Goal: Transaction & Acquisition: Purchase product/service

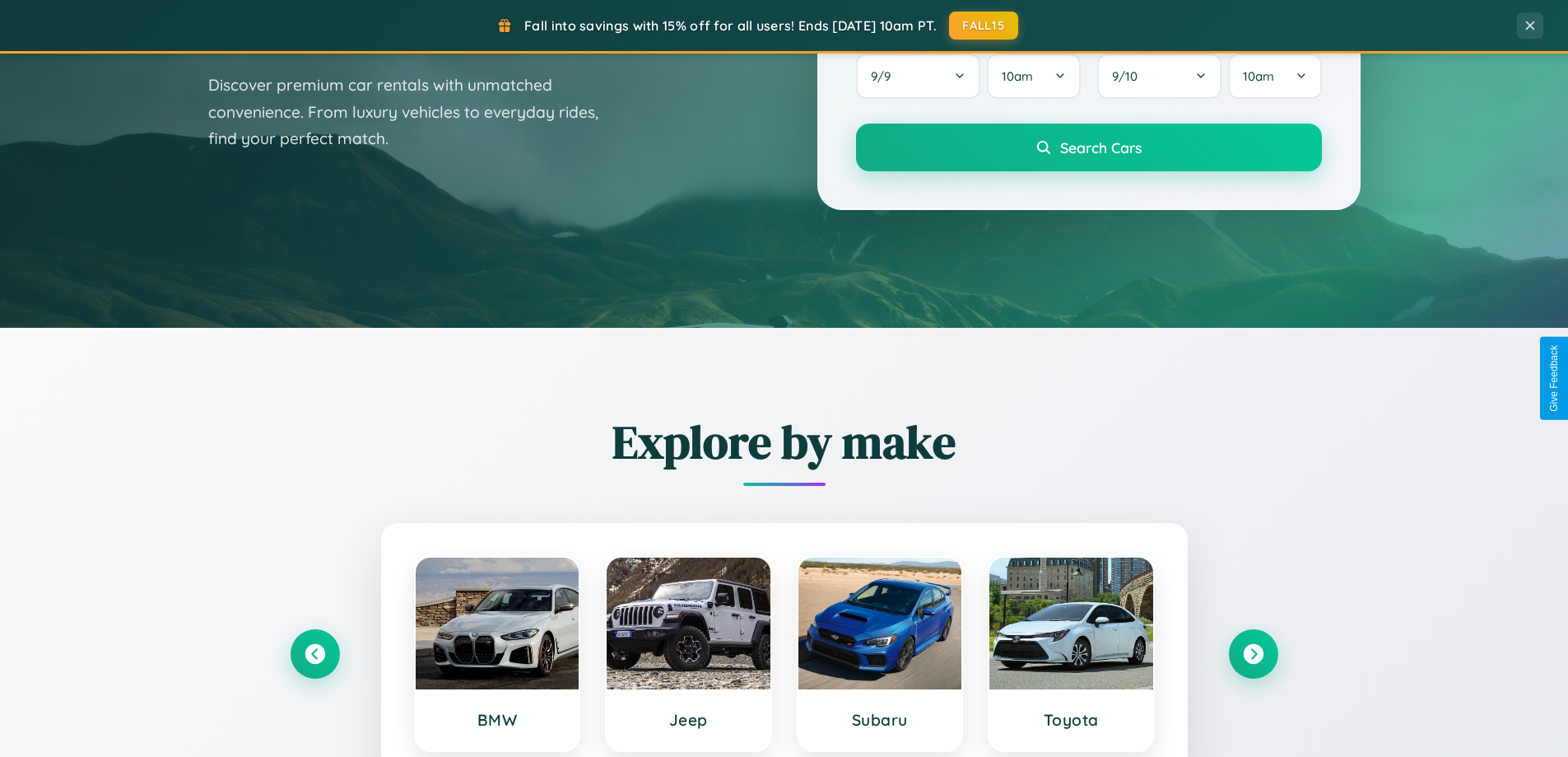
scroll to position [1133, 0]
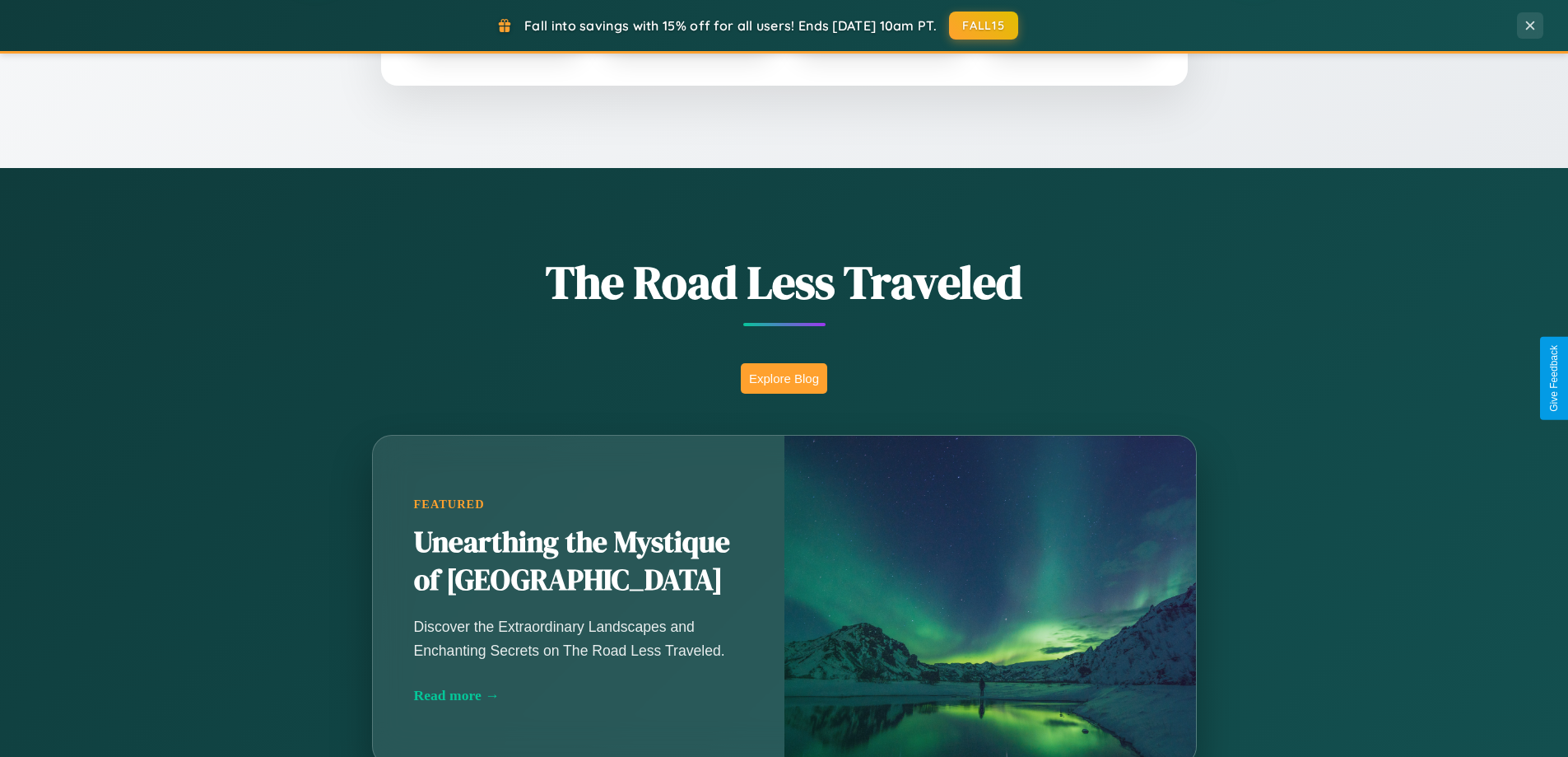
click at [784, 378] on button "Explore Blog" at bounding box center [784, 378] width 87 height 31
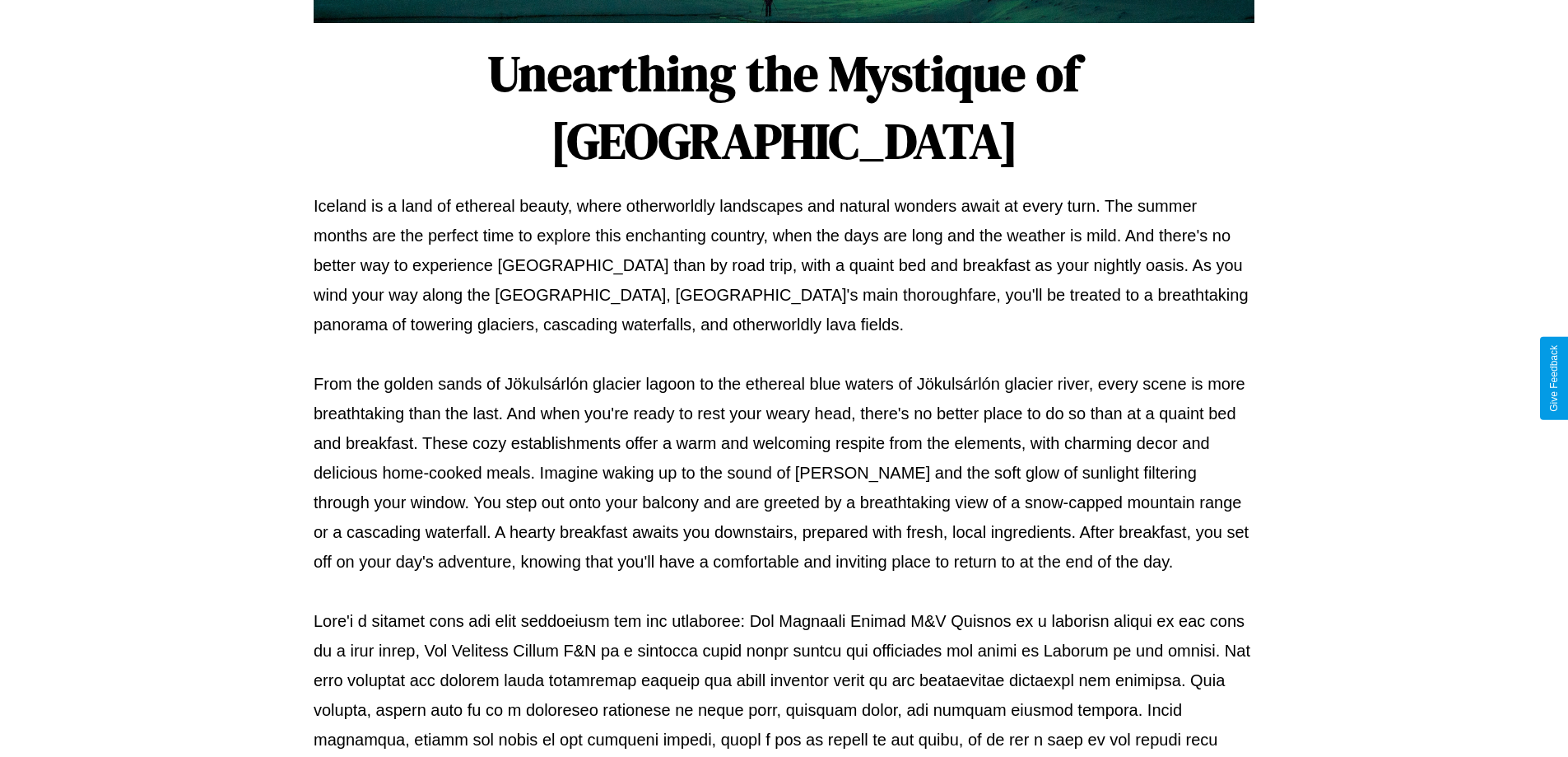
scroll to position [533, 0]
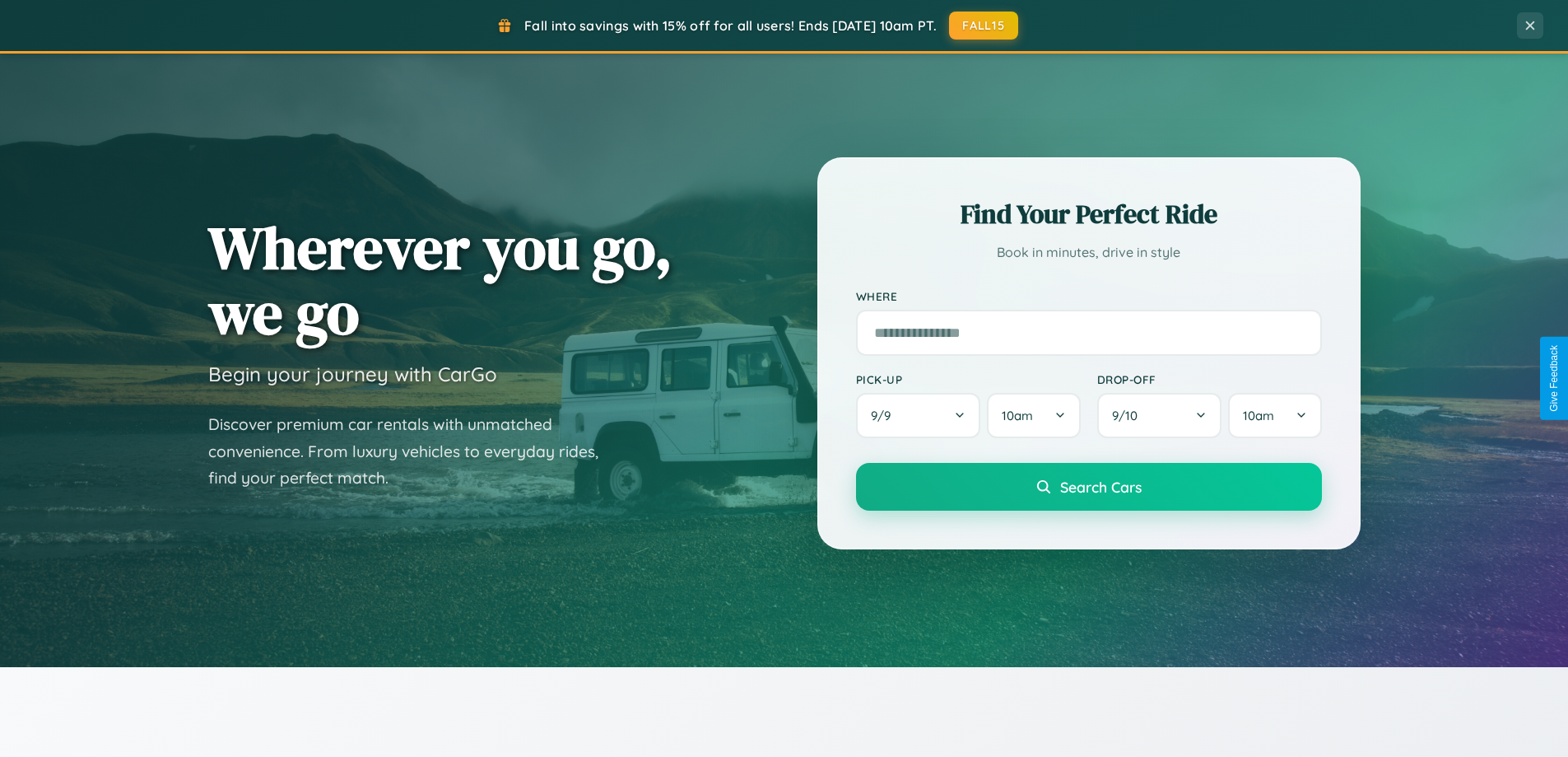
scroll to position [48, 0]
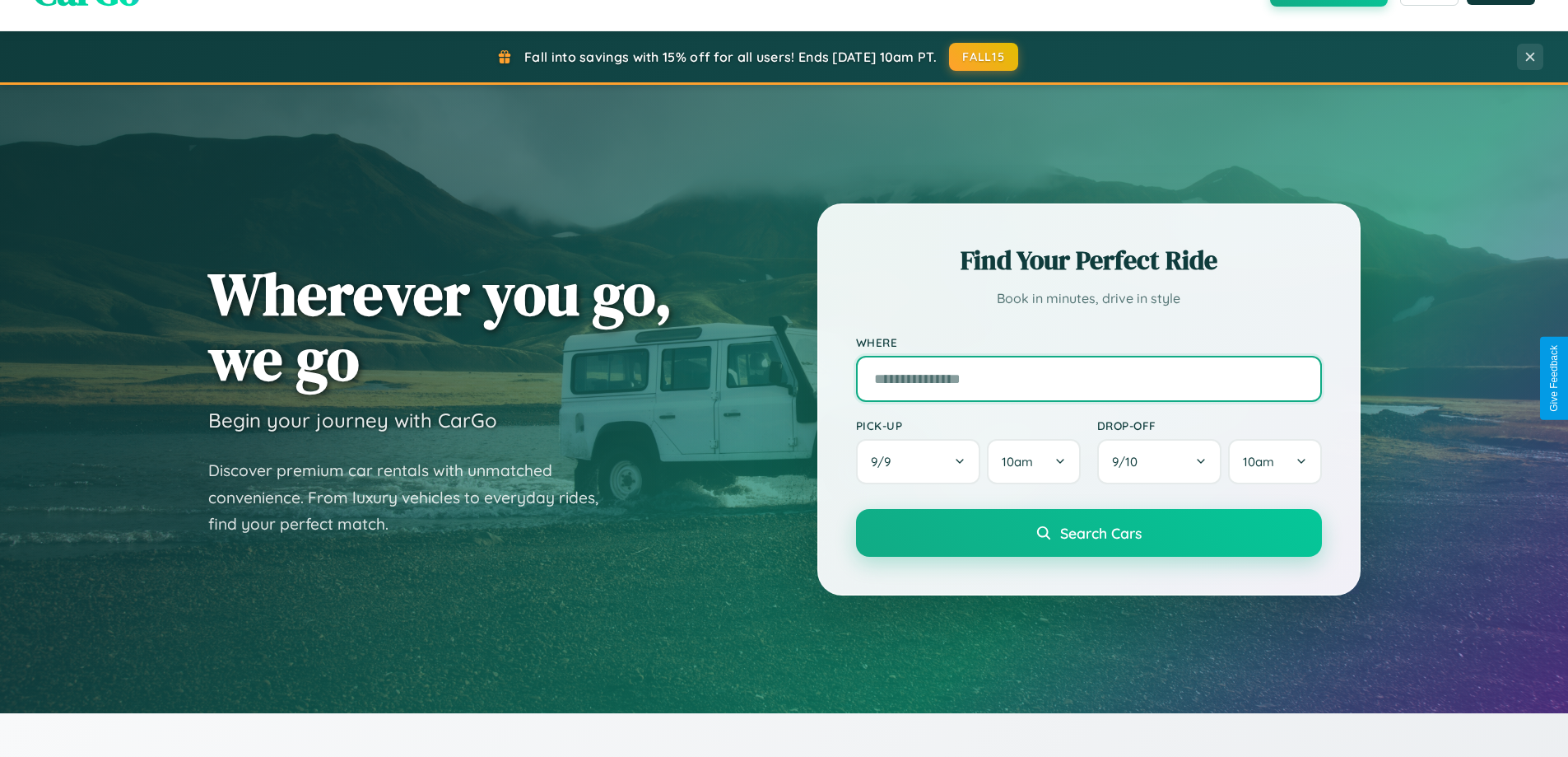
click at [1088, 378] on input "text" at bounding box center [1089, 378] width 466 height 46
type input "**********"
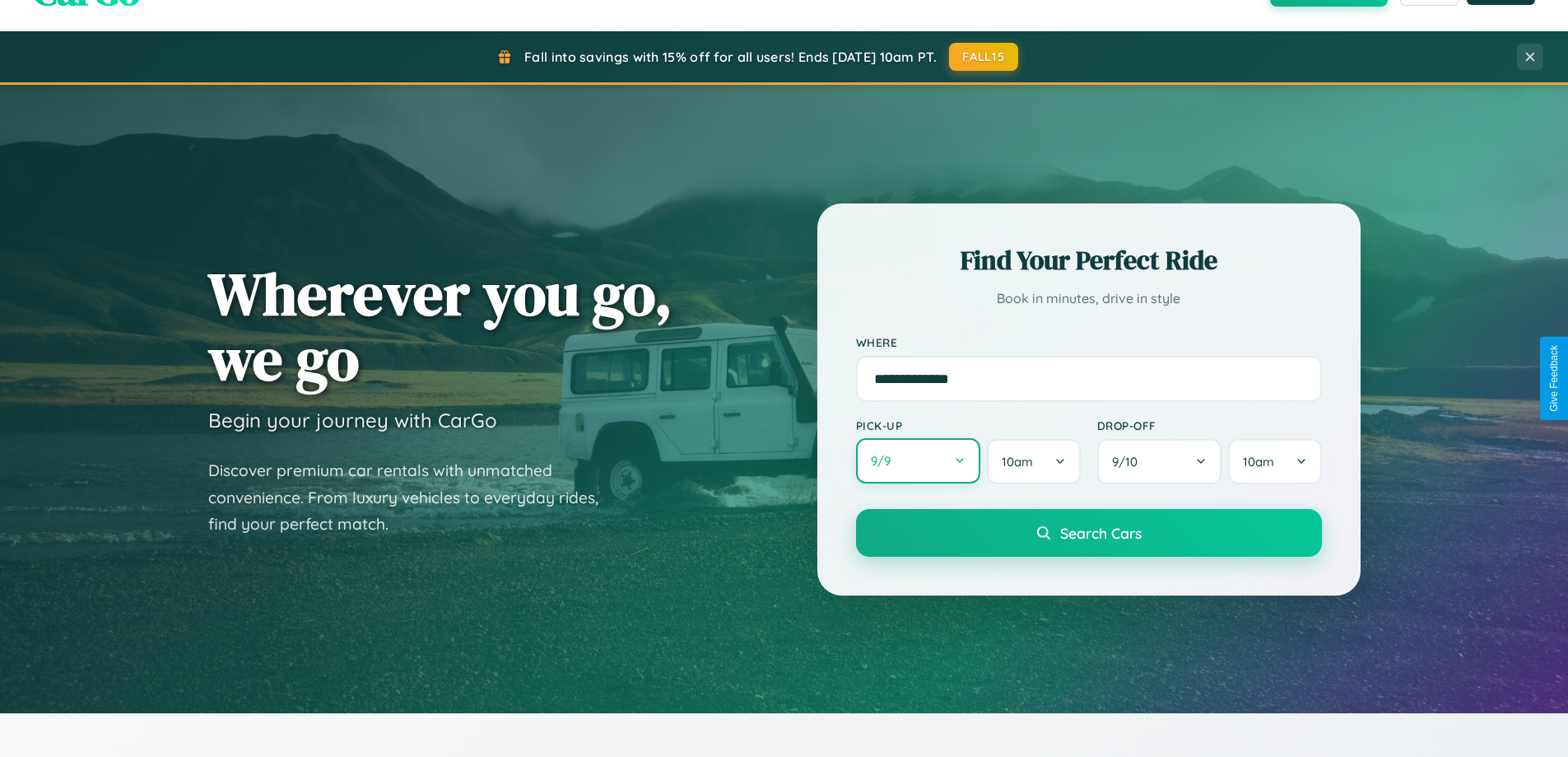
click at [918, 461] on button "9 / 9" at bounding box center [918, 461] width 125 height 46
select select "*"
select select "****"
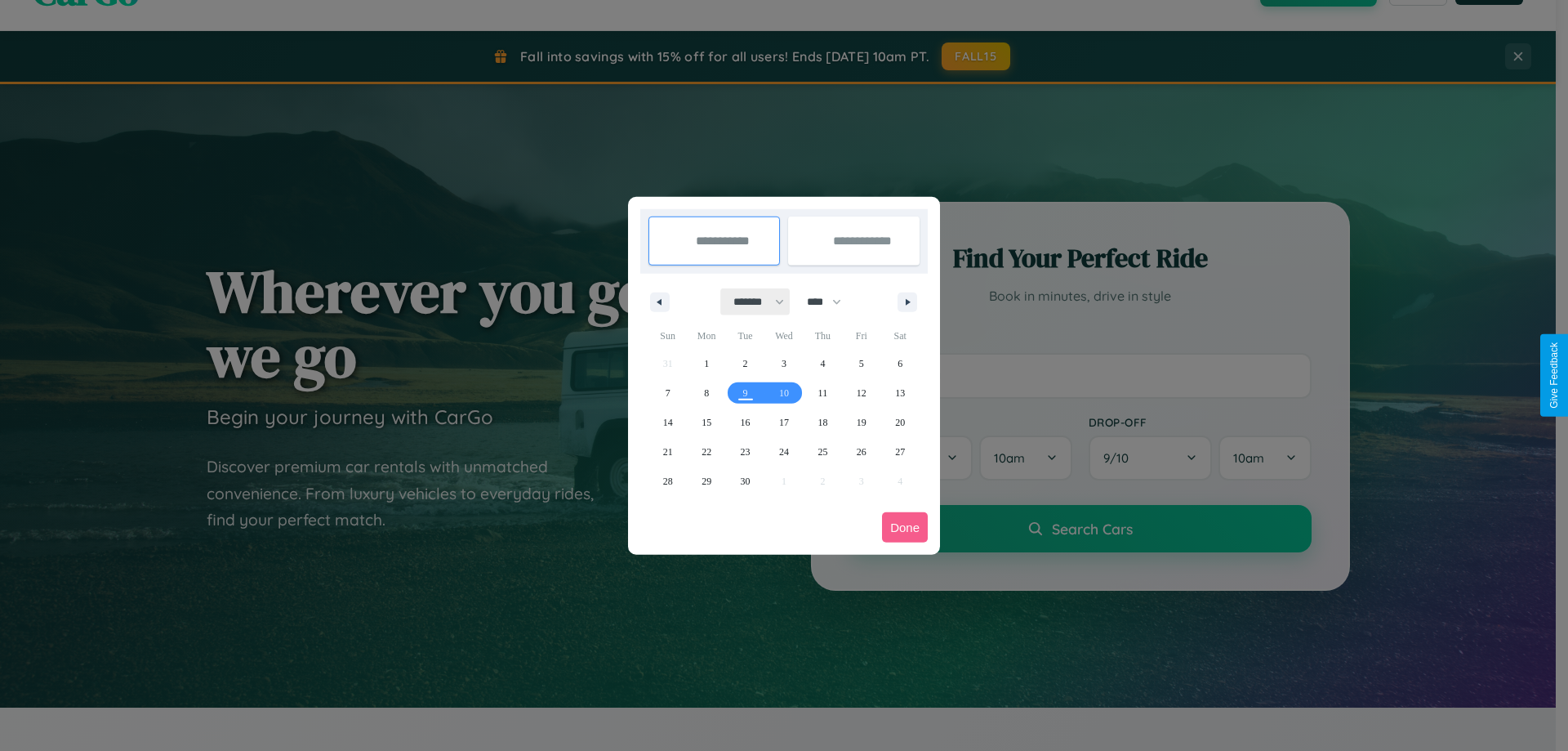
drag, startPoint x: 751, startPoint y: 302, endPoint x: 784, endPoint y: 328, distance: 42.0
click at [751, 302] on select "******* ******** ***** ***** *** **** **** ****** ********* ******* ******** **…" at bounding box center [756, 302] width 70 height 27
select select "*"
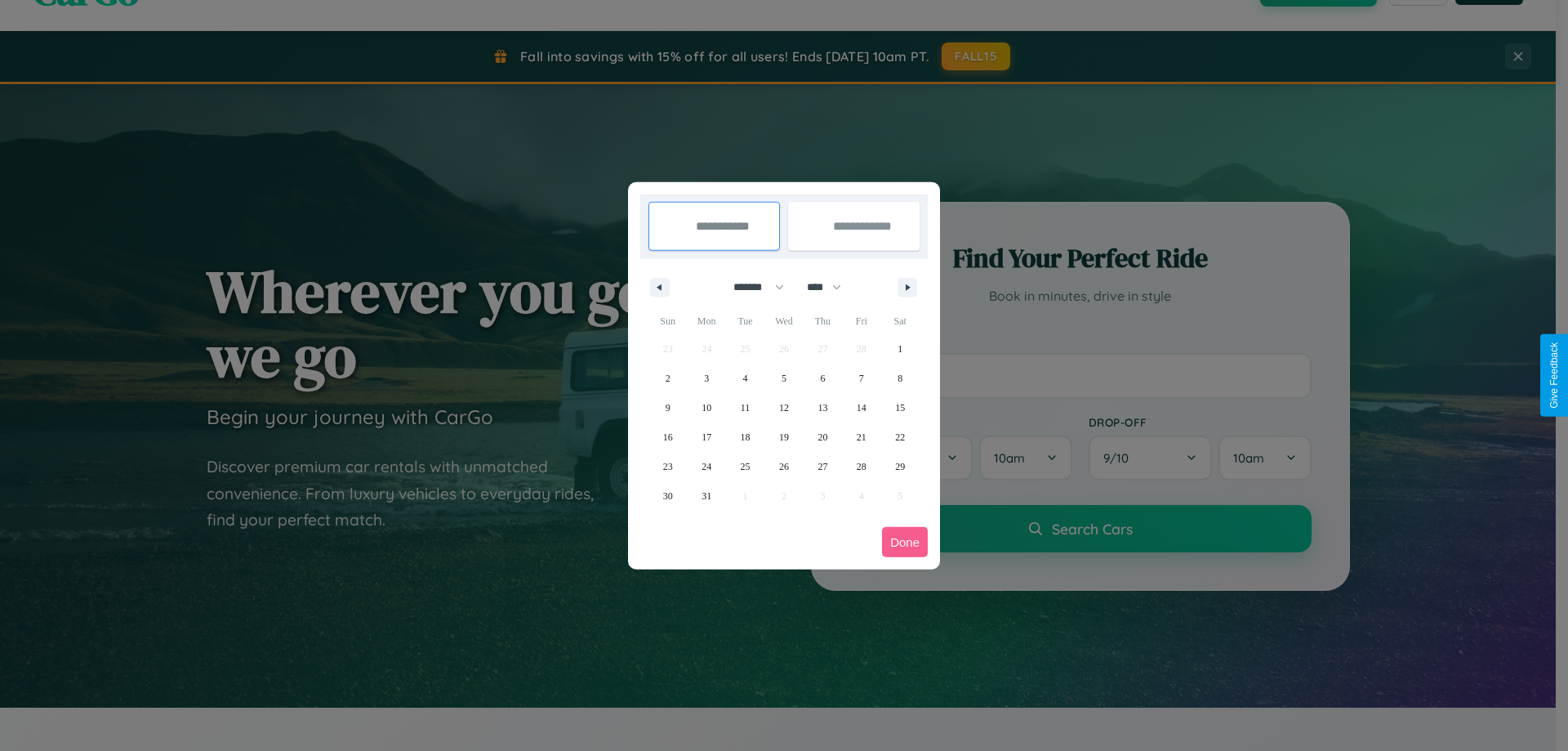
click at [832, 287] on select "**** **** **** **** **** **** **** **** **** **** **** **** **** **** **** ****…" at bounding box center [823, 287] width 49 height 27
select select "****"
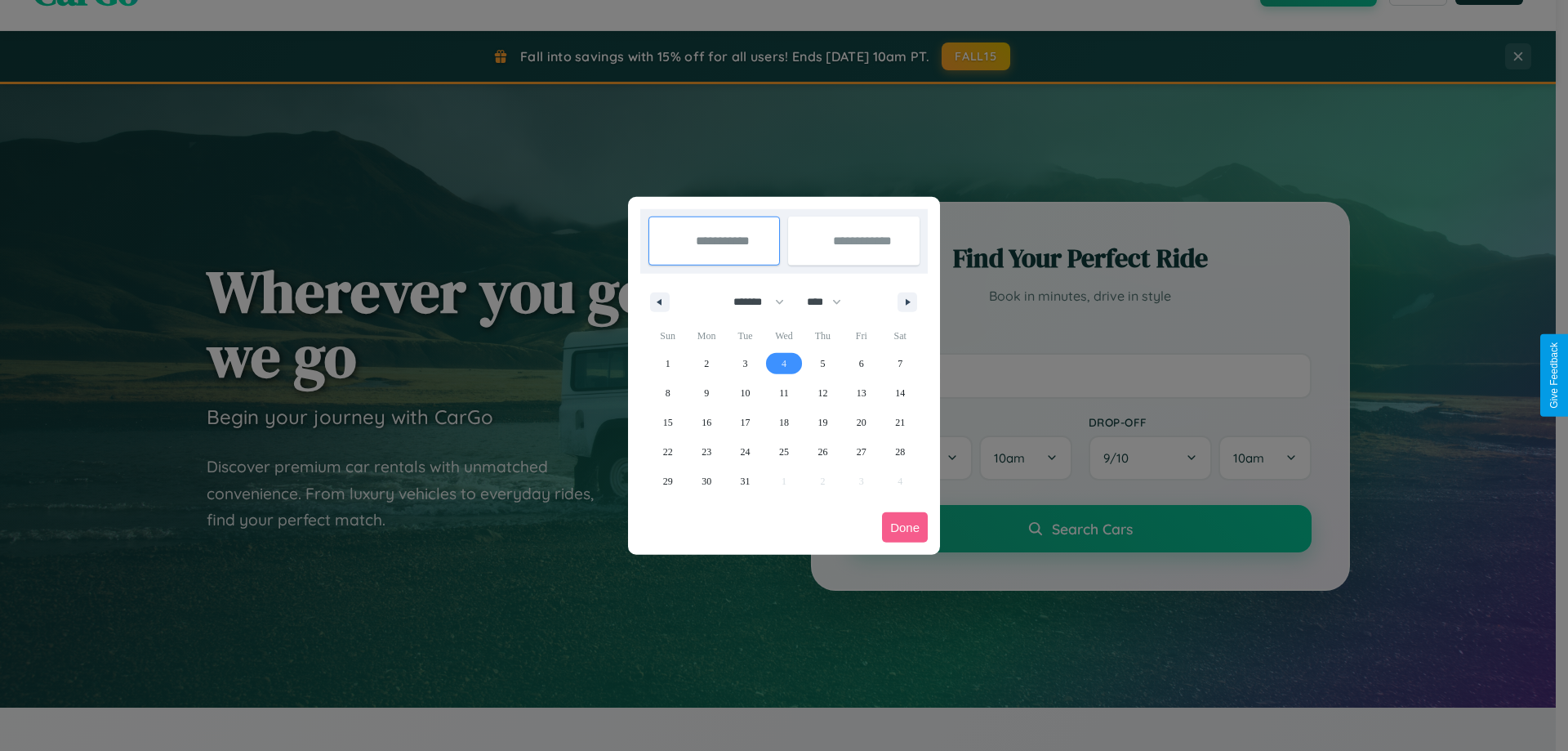
click at [783, 362] on span "4" at bounding box center [784, 363] width 5 height 30
type input "**********"
click at [860, 392] on span "13" at bounding box center [861, 393] width 10 height 30
type input "**********"
click at [905, 527] on button "Done" at bounding box center [905, 527] width 46 height 30
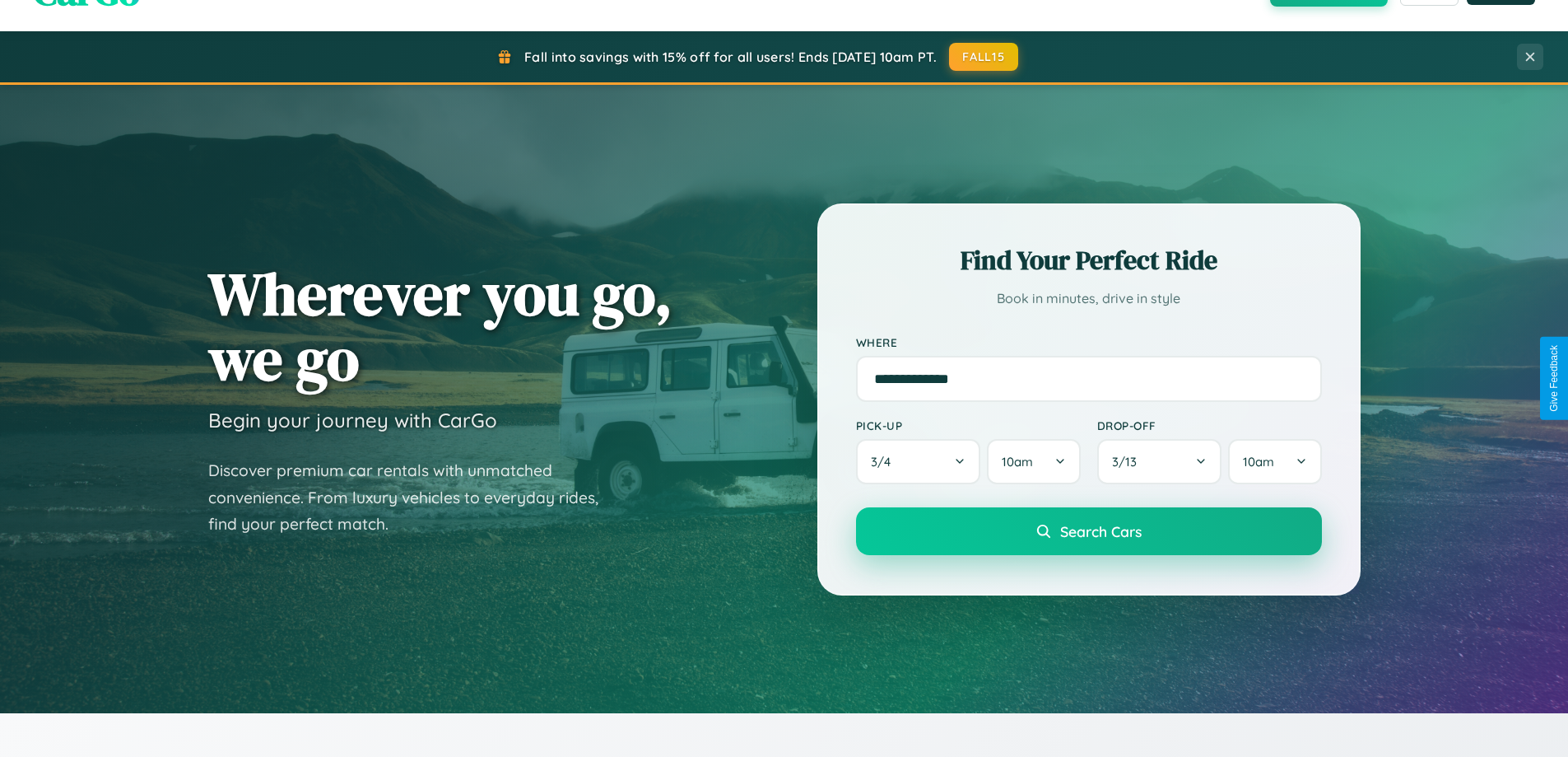
click at [1088, 533] on span "Search Cars" at bounding box center [1100, 531] width 81 height 18
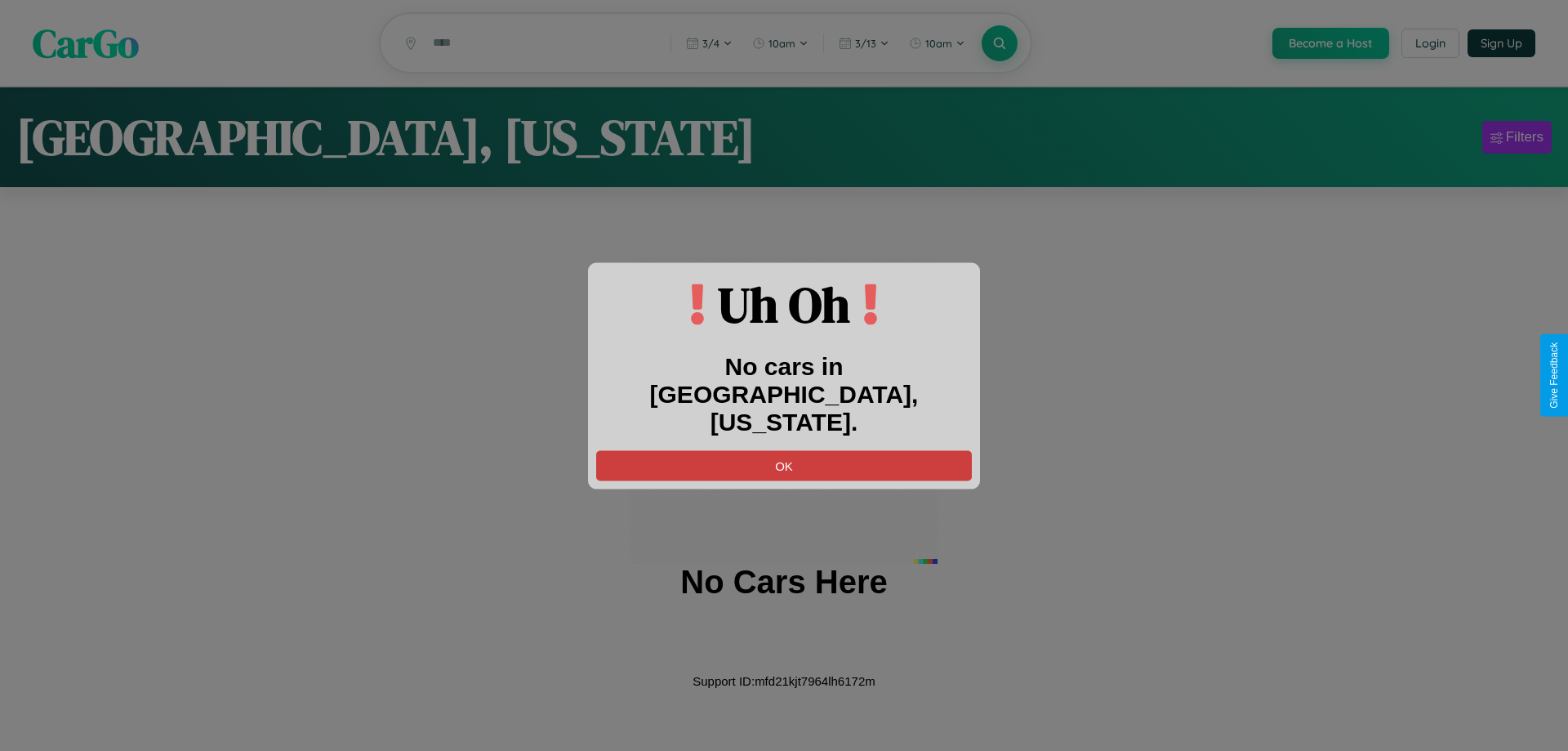
click at [784, 450] on button "OK" at bounding box center [784, 465] width 375 height 30
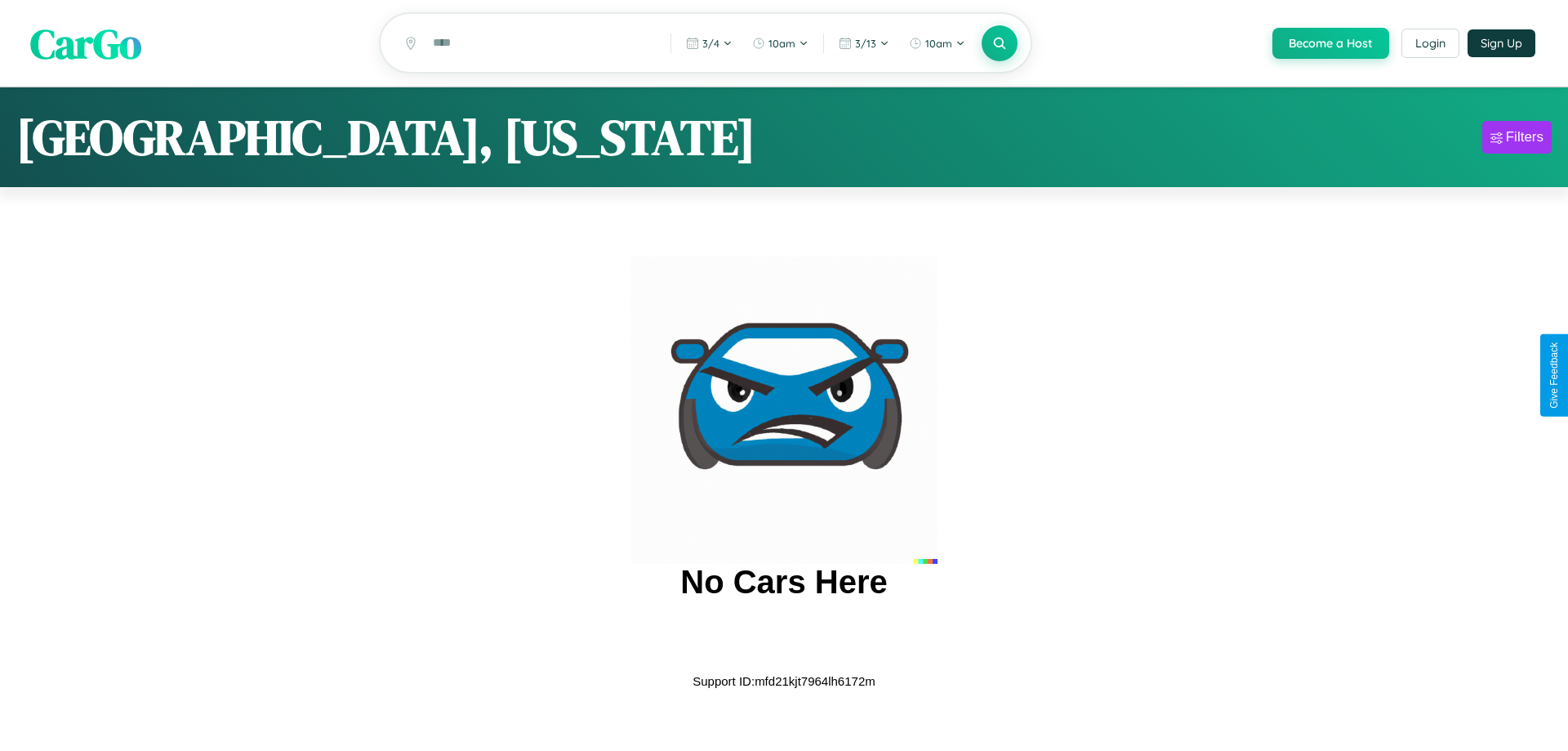
click at [86, 44] on span "CarGo" at bounding box center [86, 43] width 111 height 56
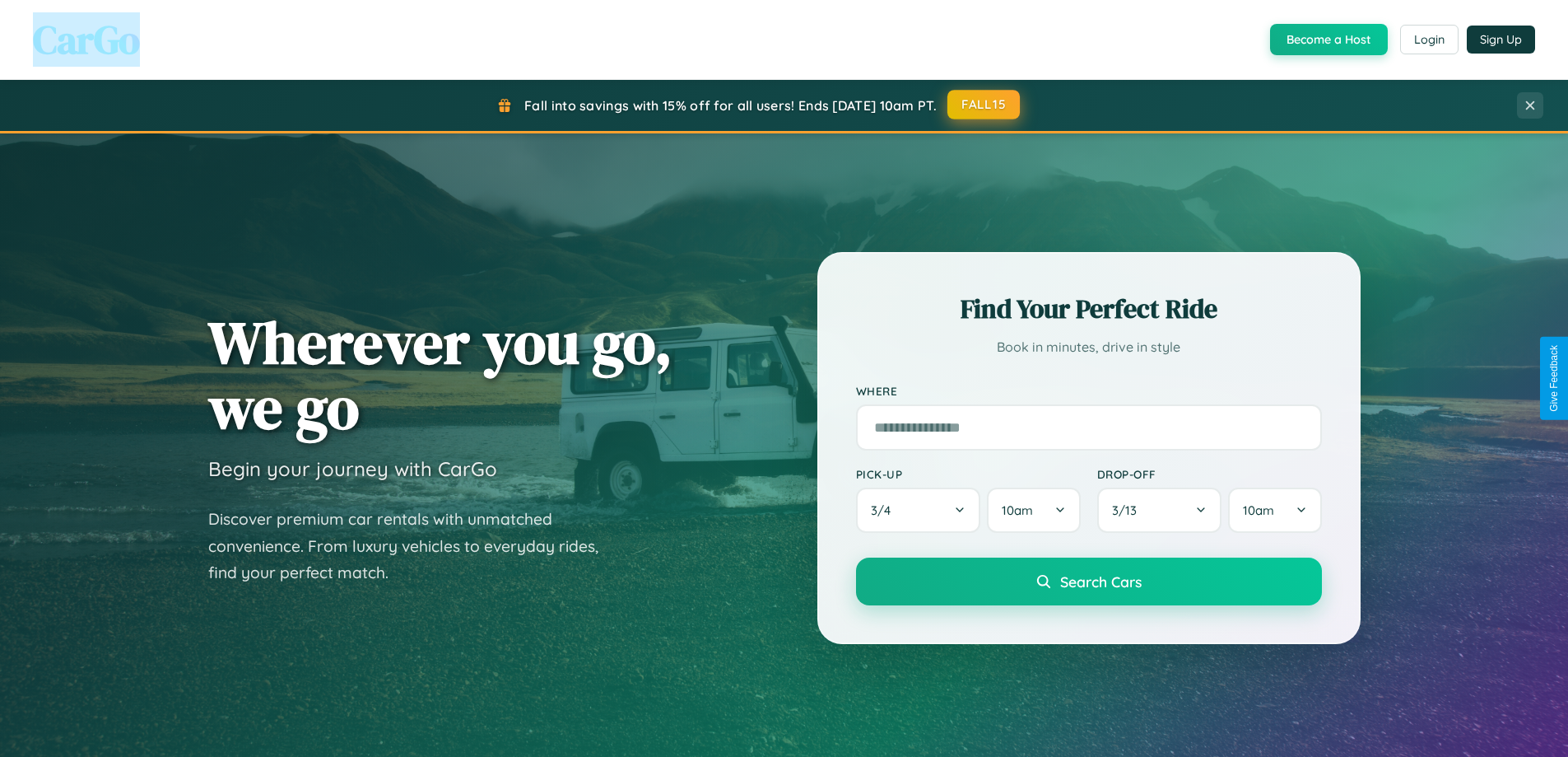
click at [985, 104] on button "FALL15" at bounding box center [984, 104] width 73 height 30
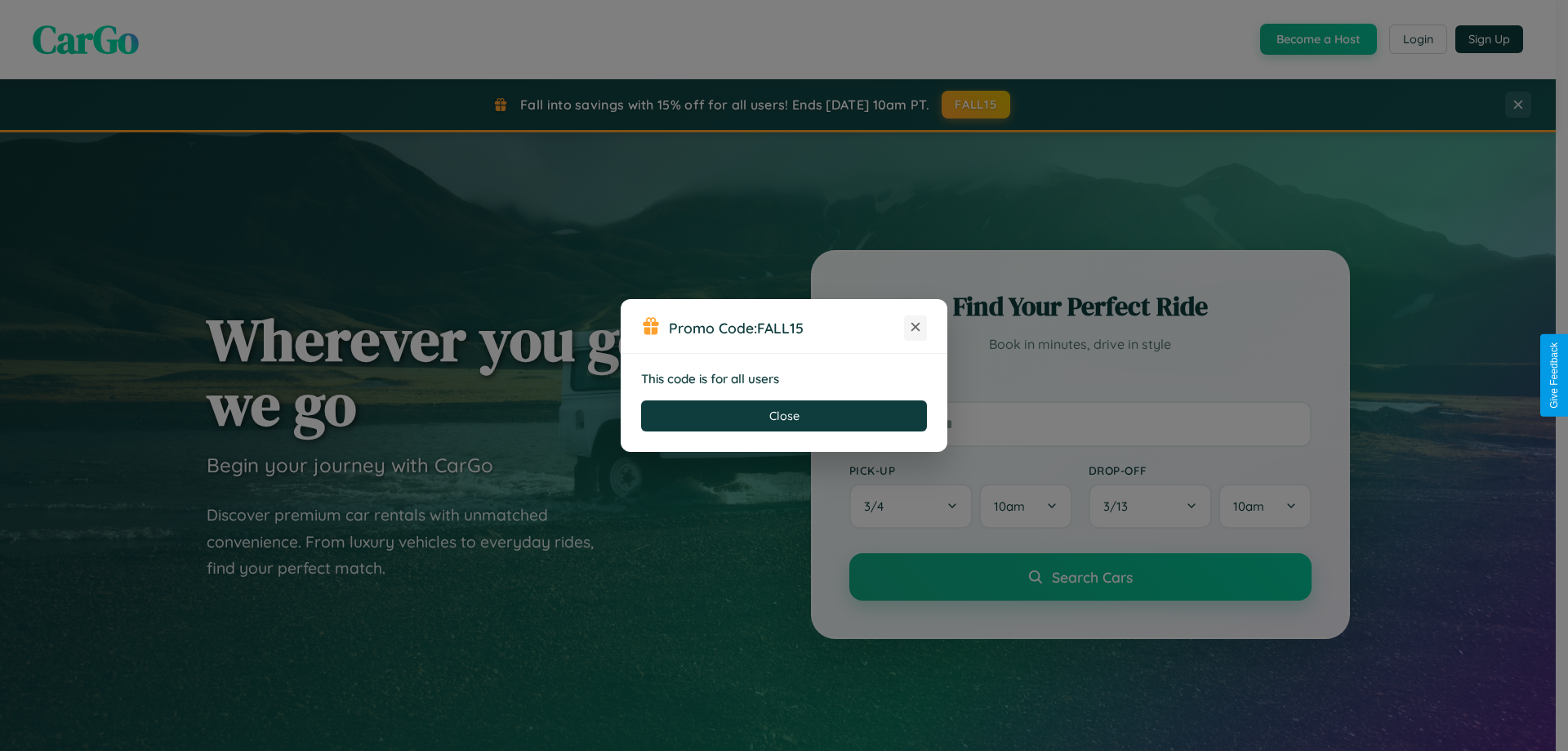
click at [915, 328] on icon at bounding box center [915, 326] width 17 height 17
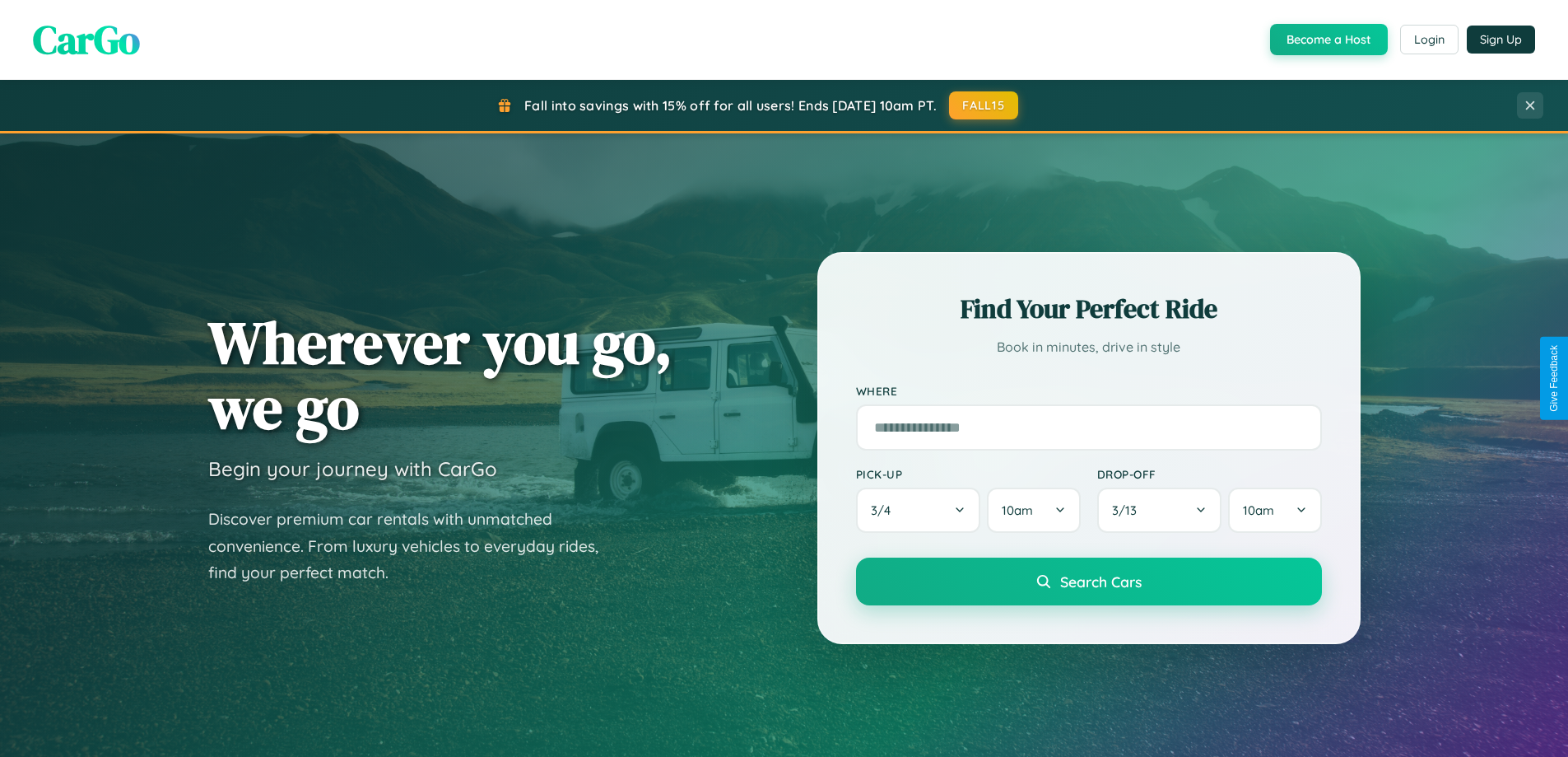
scroll to position [3168, 0]
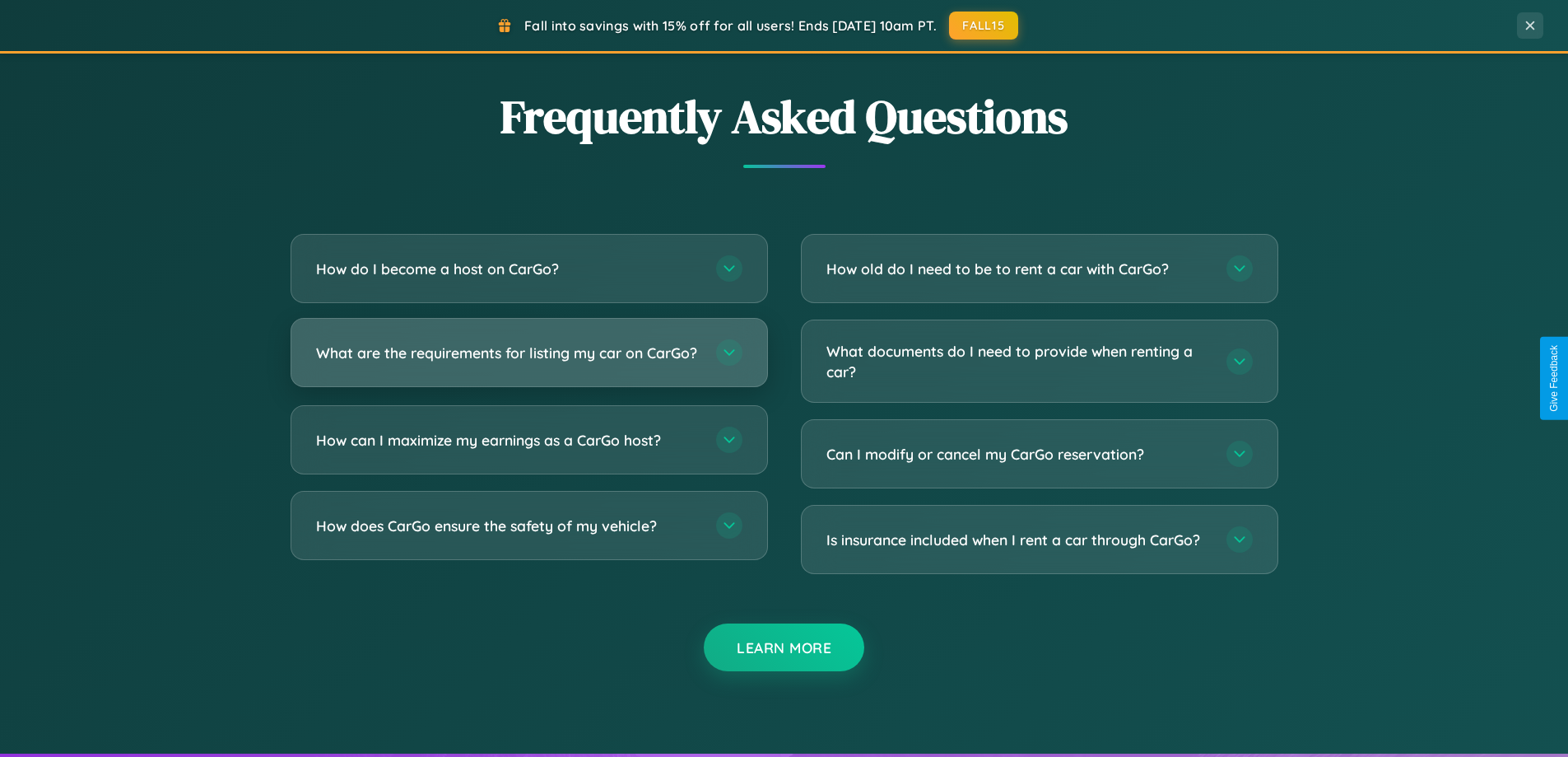
click at [528, 360] on h3 "What are the requirements for listing my car on CarGo?" at bounding box center [508, 352] width 384 height 20
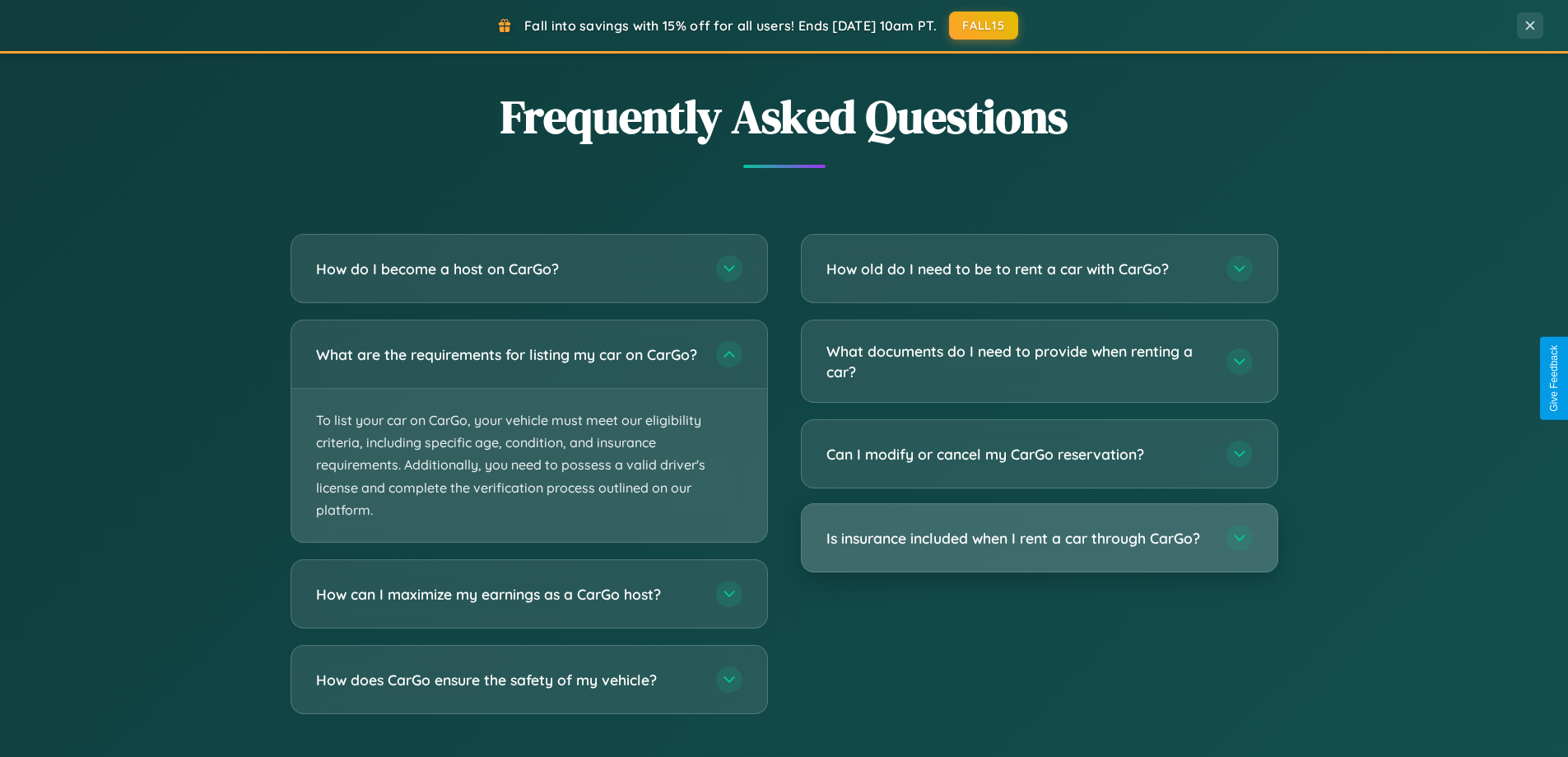
click at [1039, 539] on h3 "Is insurance included when I rent a car through CarGo?" at bounding box center [1018, 537] width 384 height 20
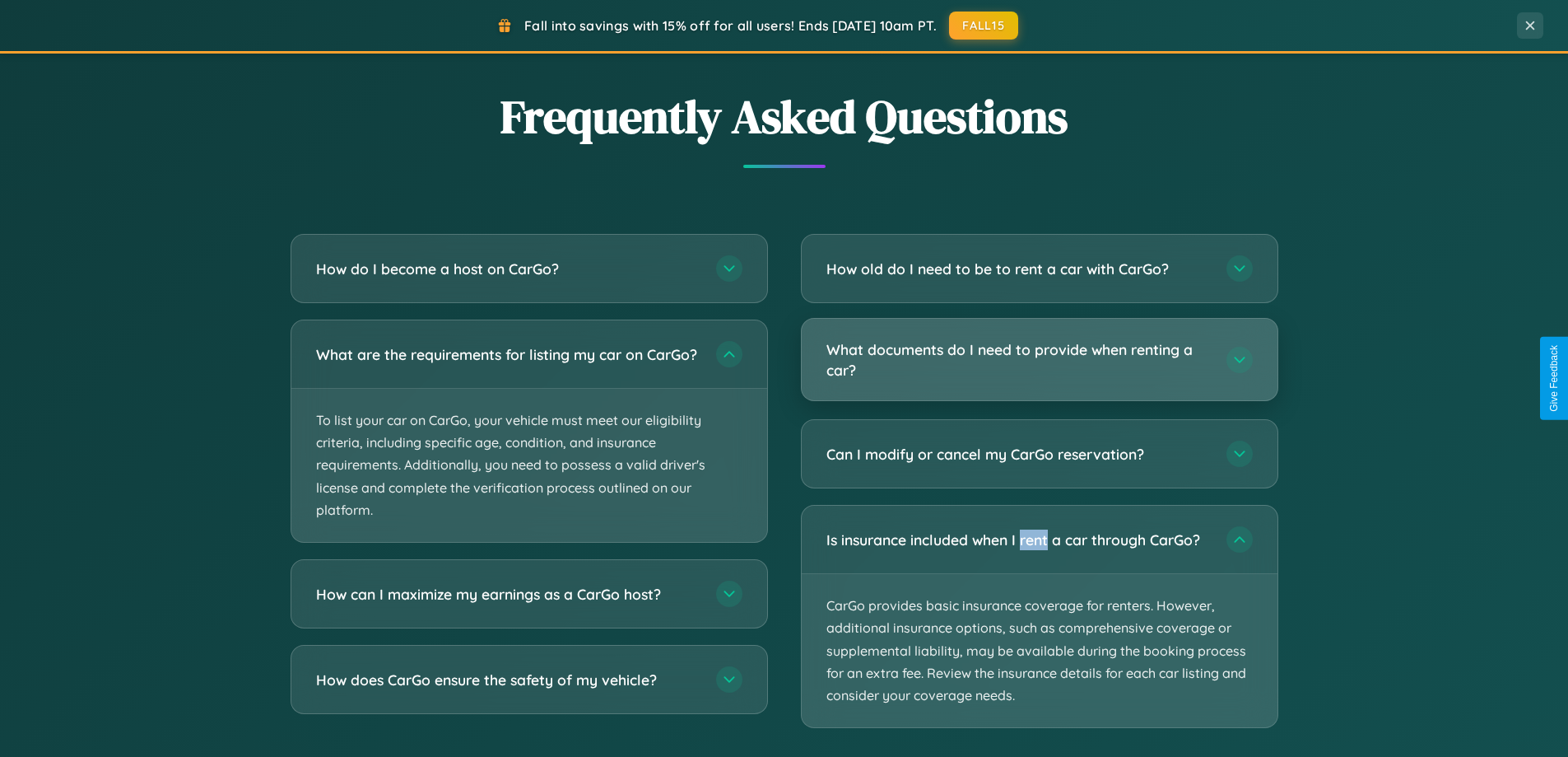
click at [1039, 360] on h3 "What documents do I need to provide when renting a car?" at bounding box center [1018, 359] width 384 height 40
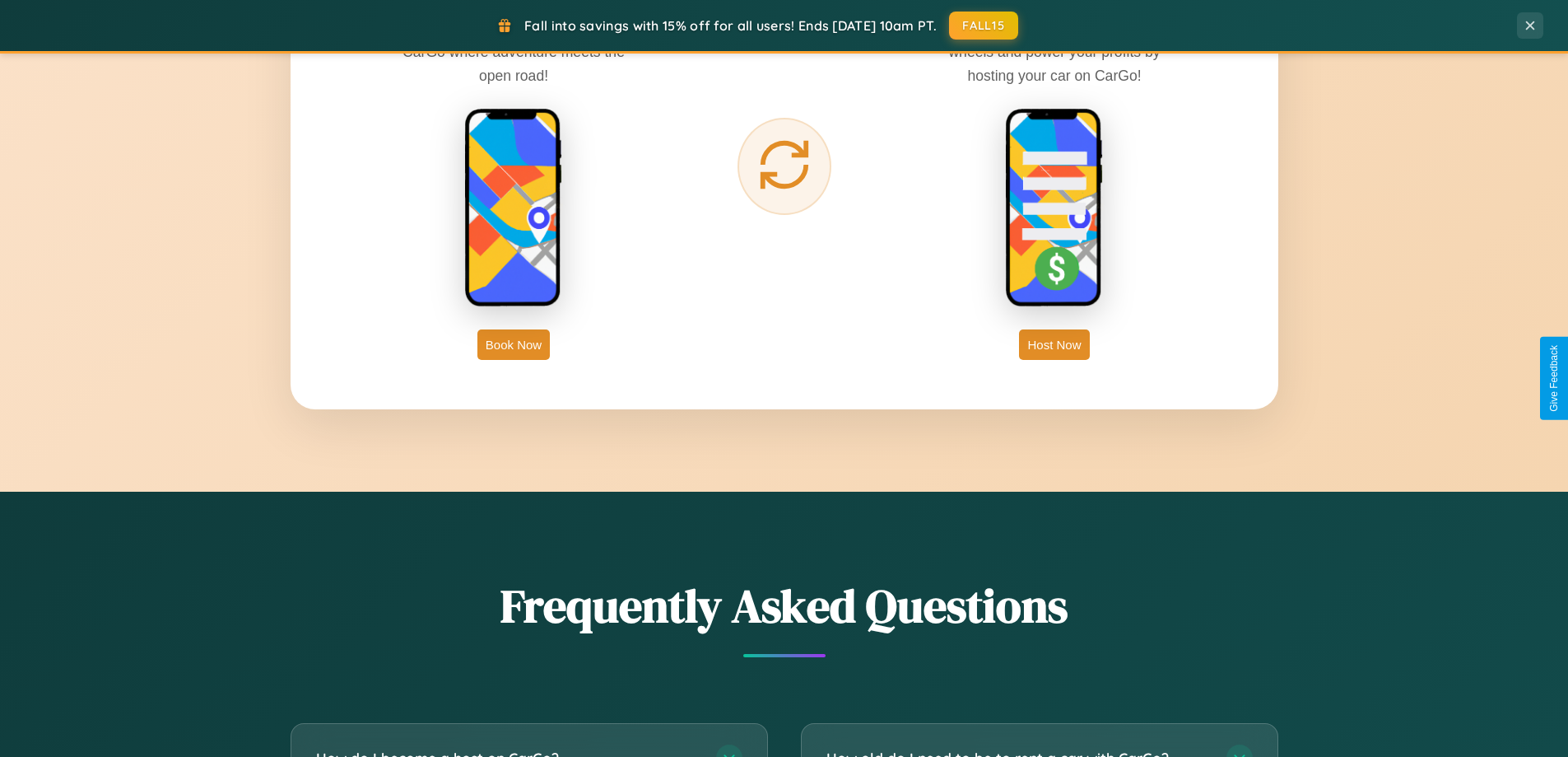
scroll to position [356, 0]
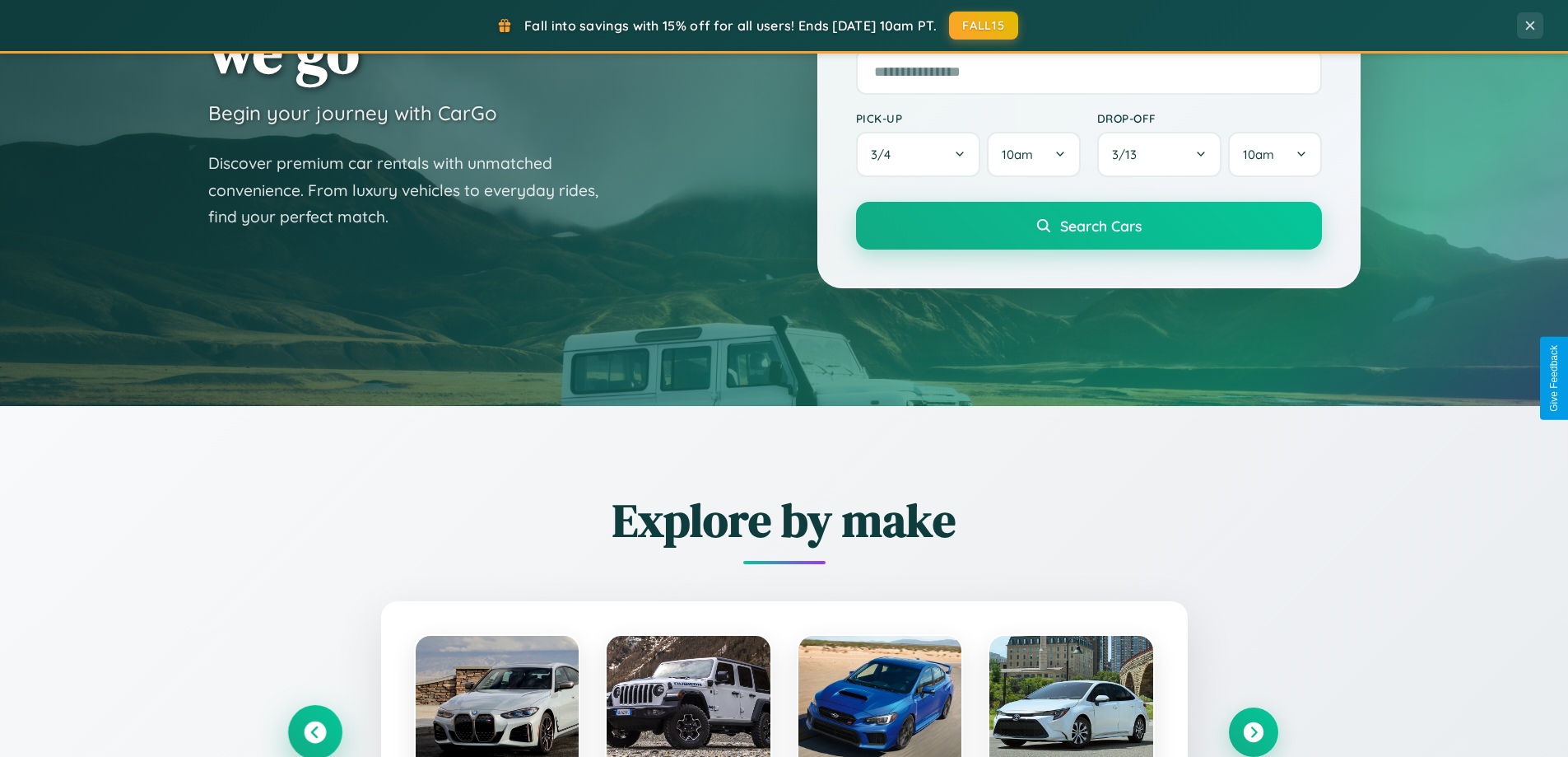
click at [314, 732] on icon at bounding box center [314, 732] width 22 height 22
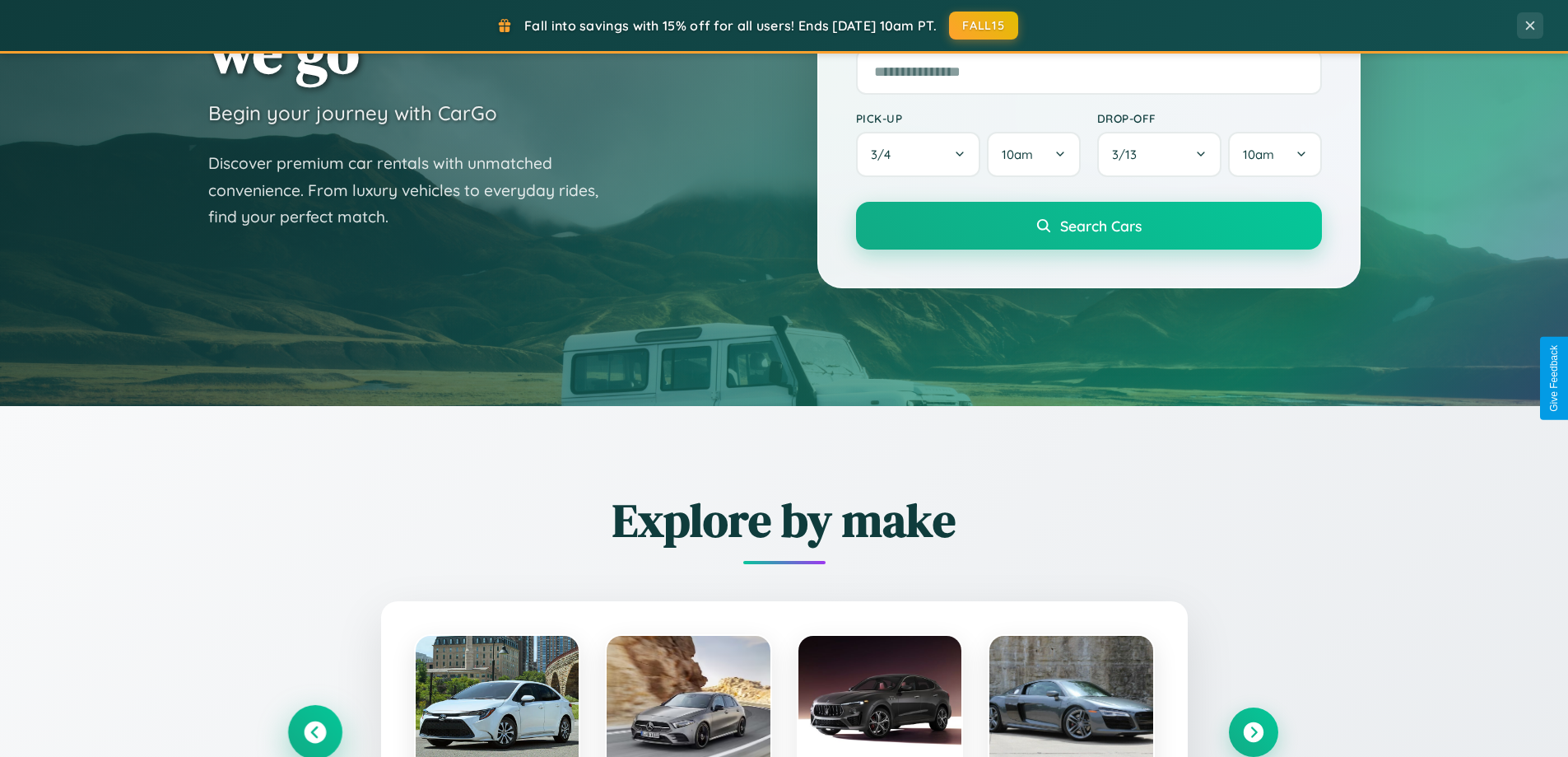
scroll to position [710, 0]
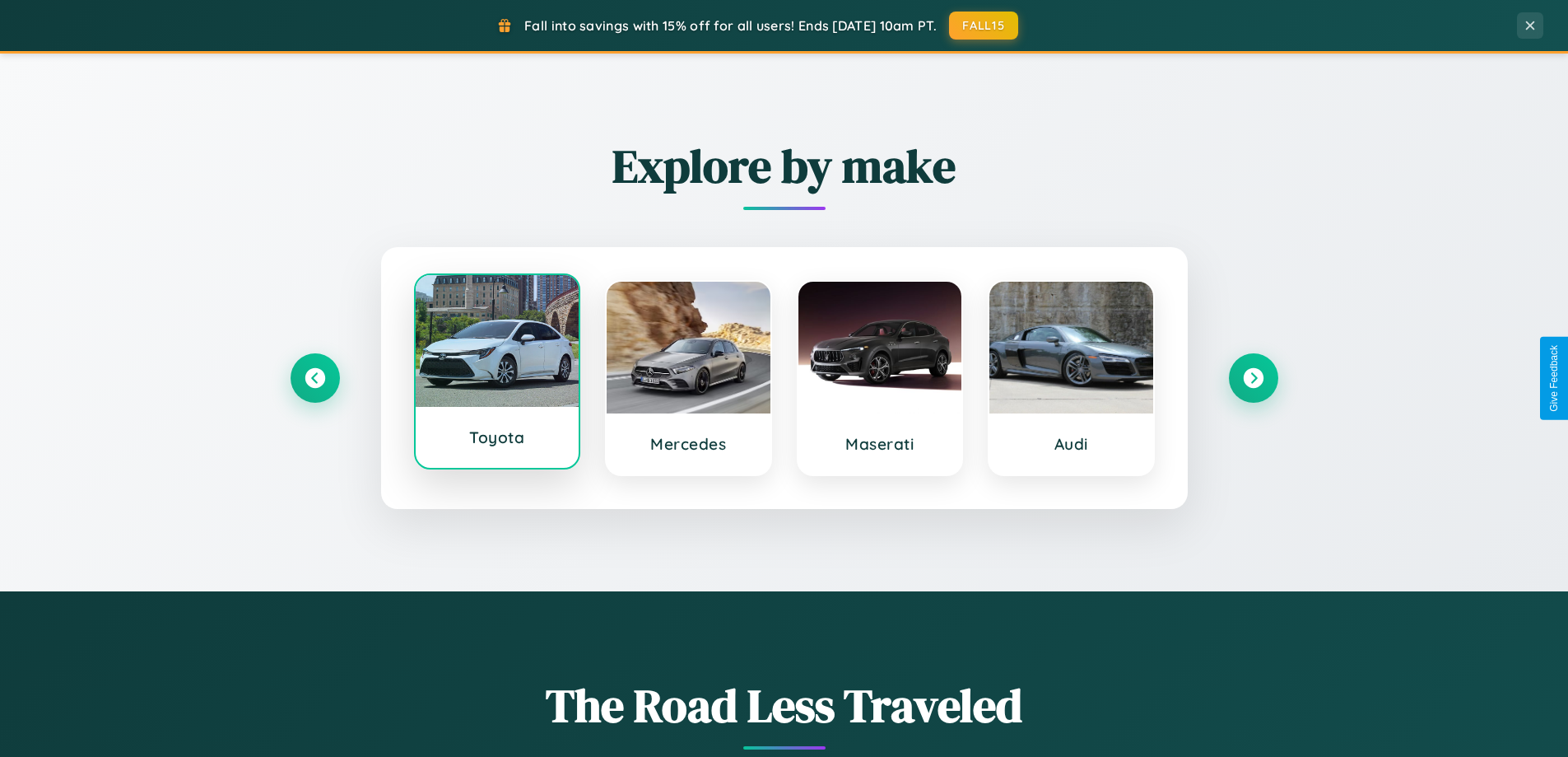
click at [497, 378] on div at bounding box center [498, 341] width 164 height 131
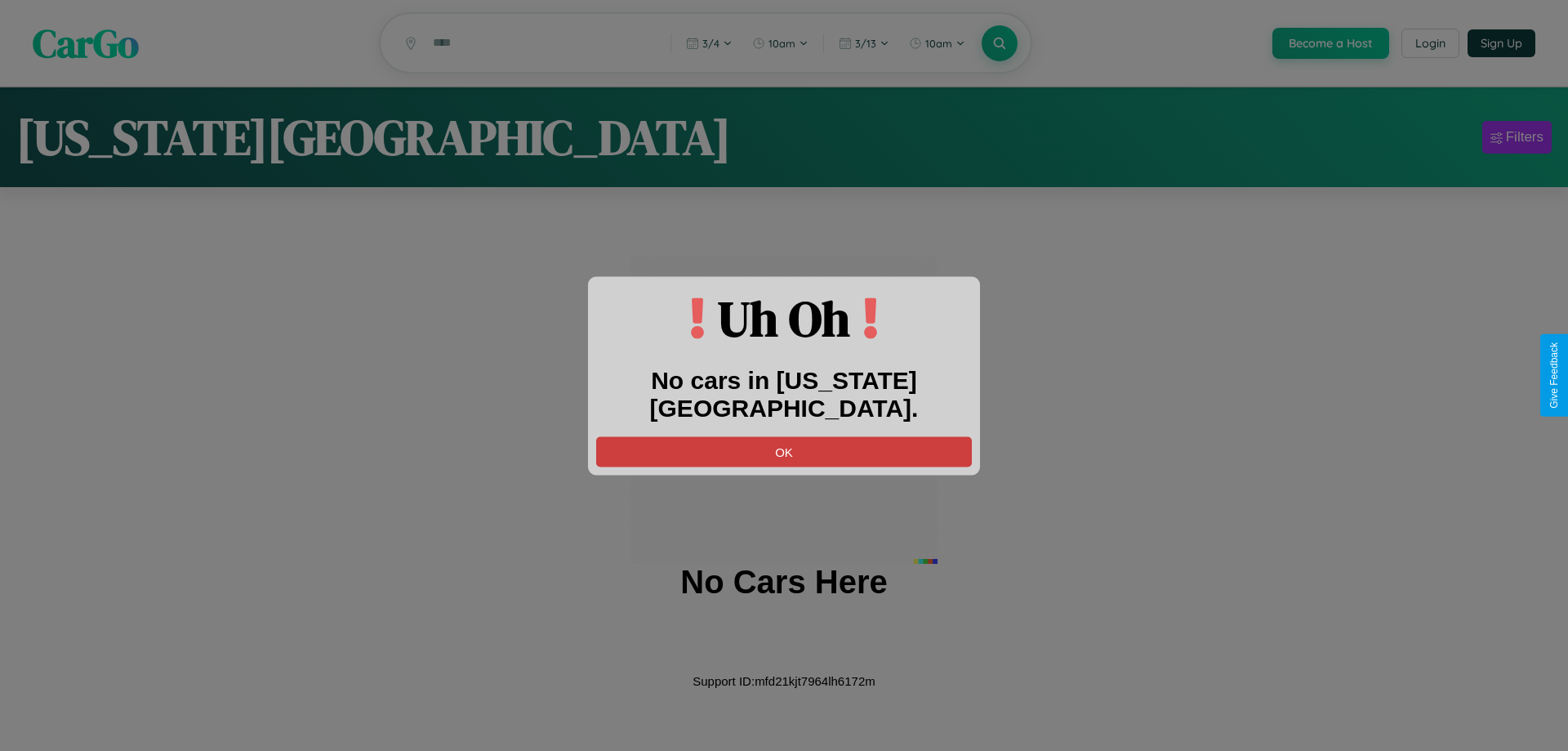
click at [784, 436] on button "OK" at bounding box center [784, 451] width 375 height 30
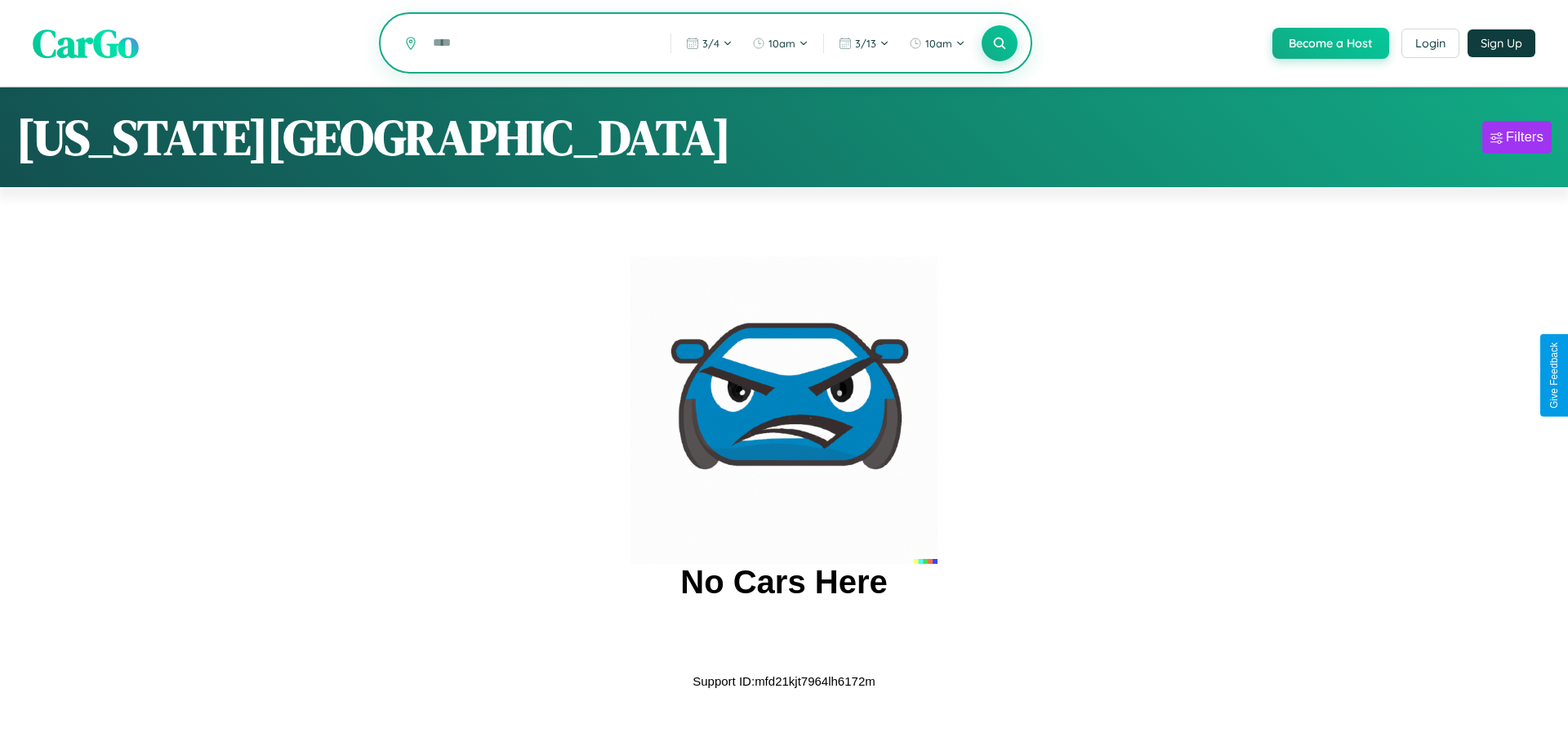
click at [539, 44] on input "text" at bounding box center [540, 43] width 229 height 29
click at [998, 43] on icon at bounding box center [1000, 43] width 16 height 16
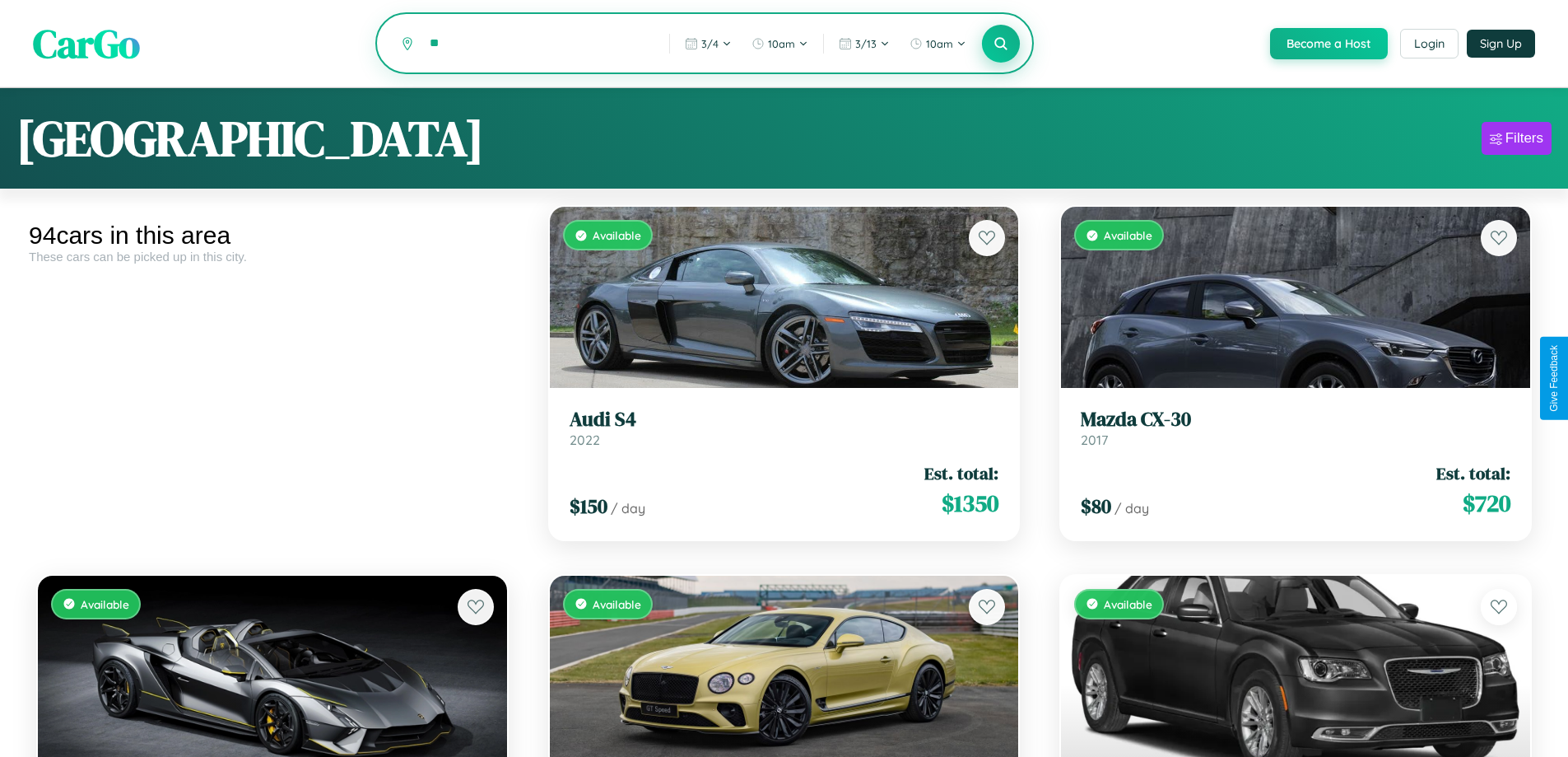
type input "*"
type input "*********"
click at [1000, 45] on icon at bounding box center [1001, 43] width 16 height 16
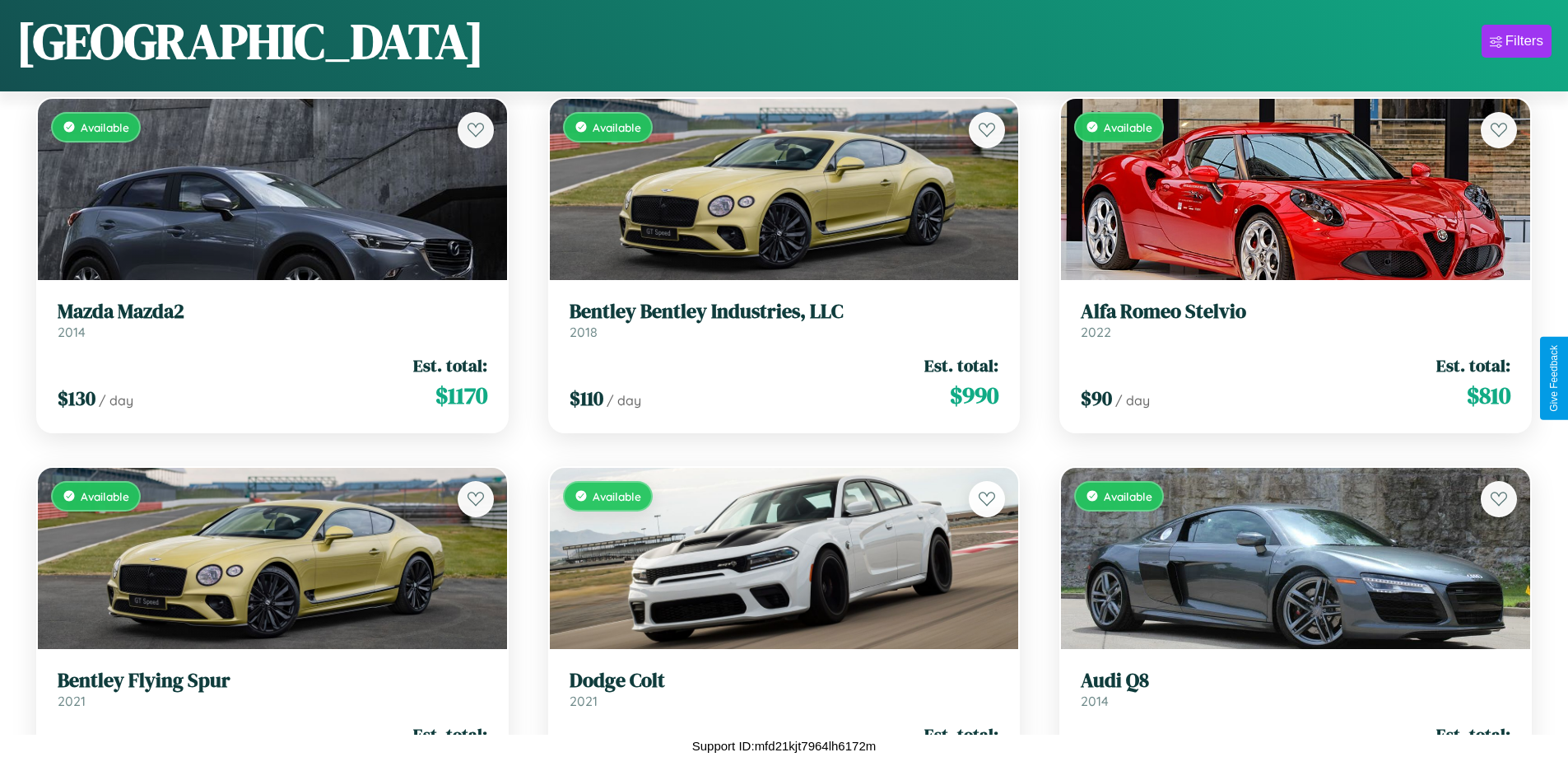
scroll to position [6130, 0]
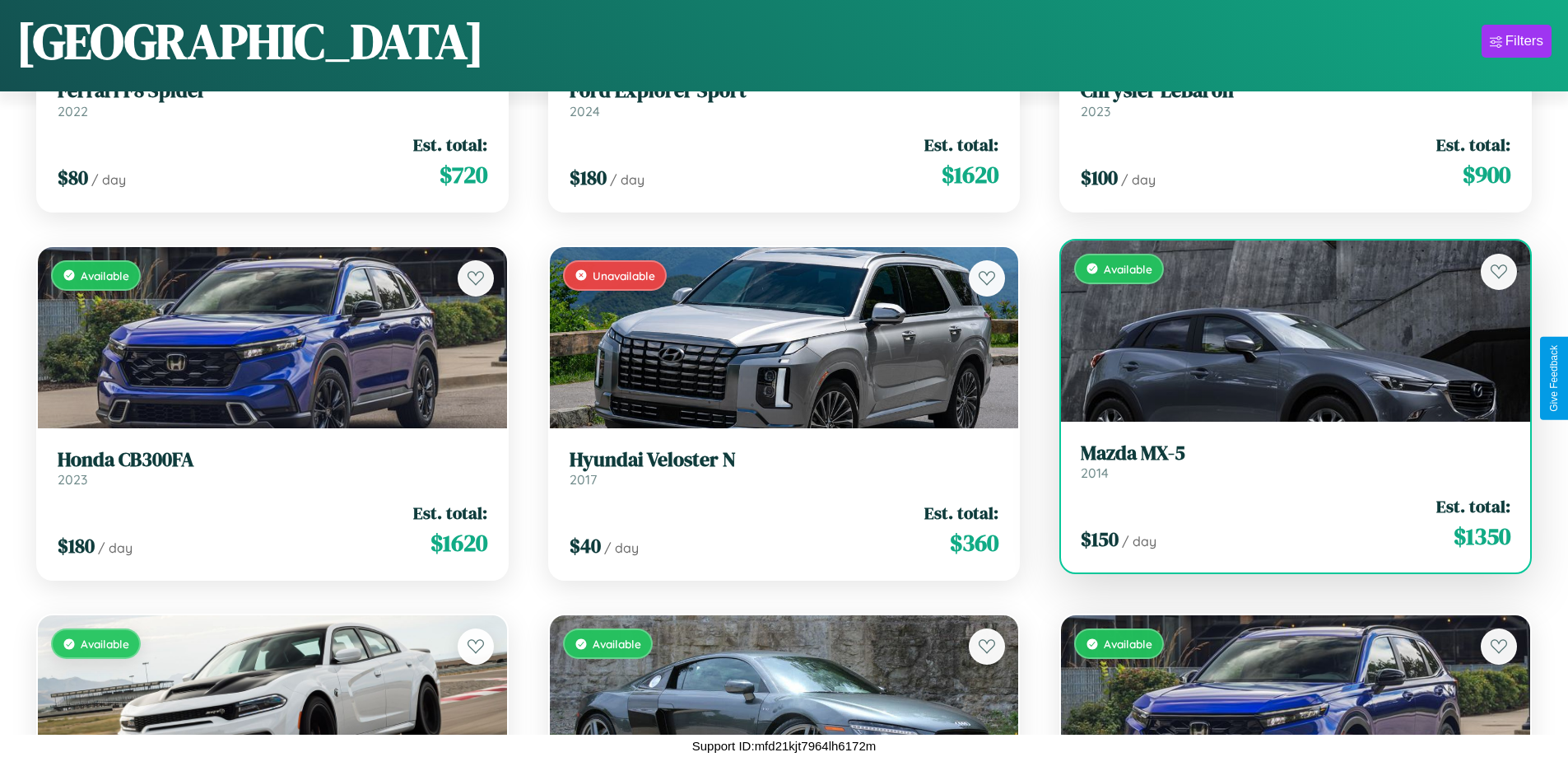
click at [1285, 465] on link "Mazda MX-5 2014" at bounding box center [1296, 462] width 429 height 40
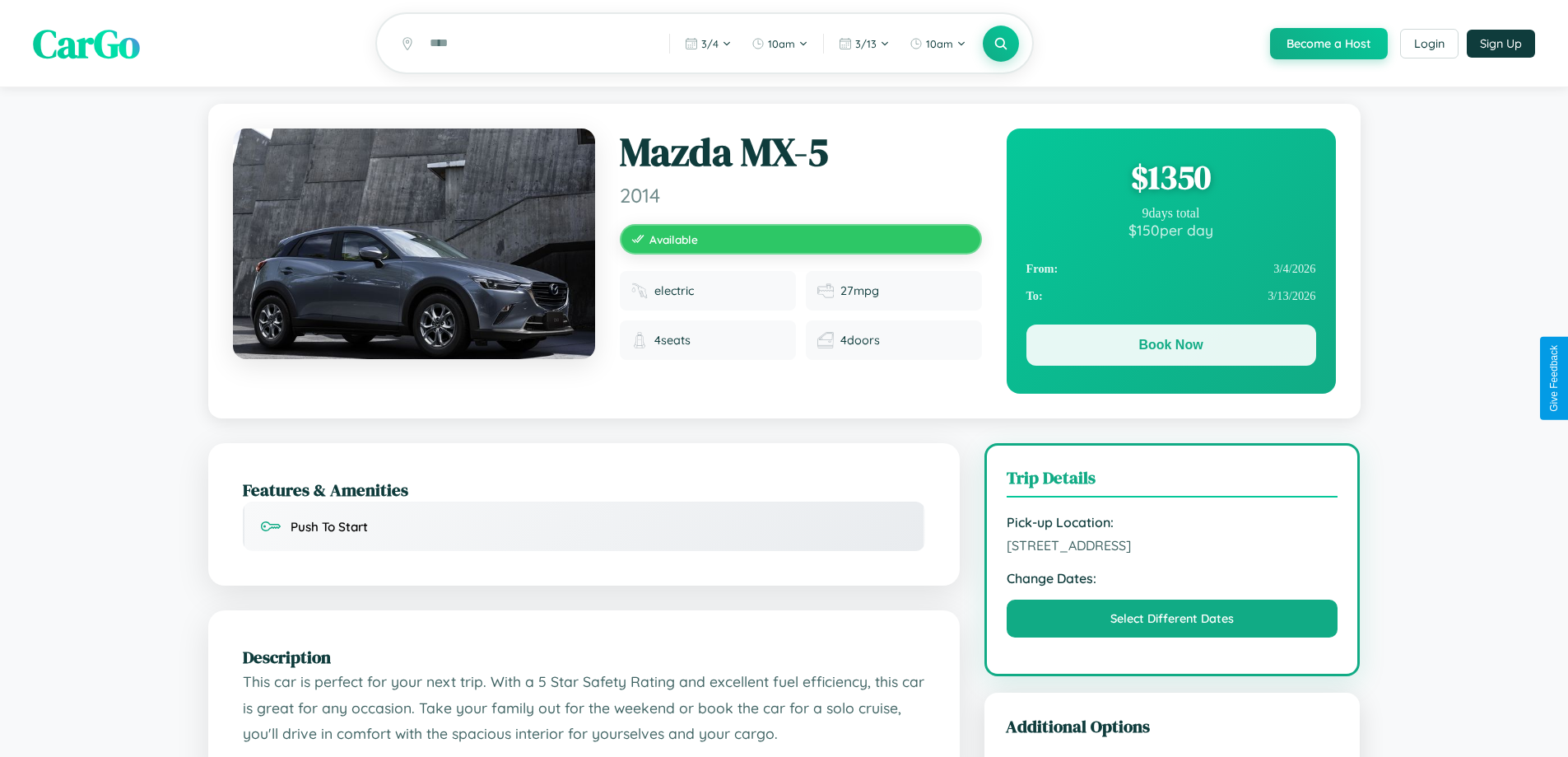
click at [1170, 348] on button "Book Now" at bounding box center [1171, 344] width 290 height 41
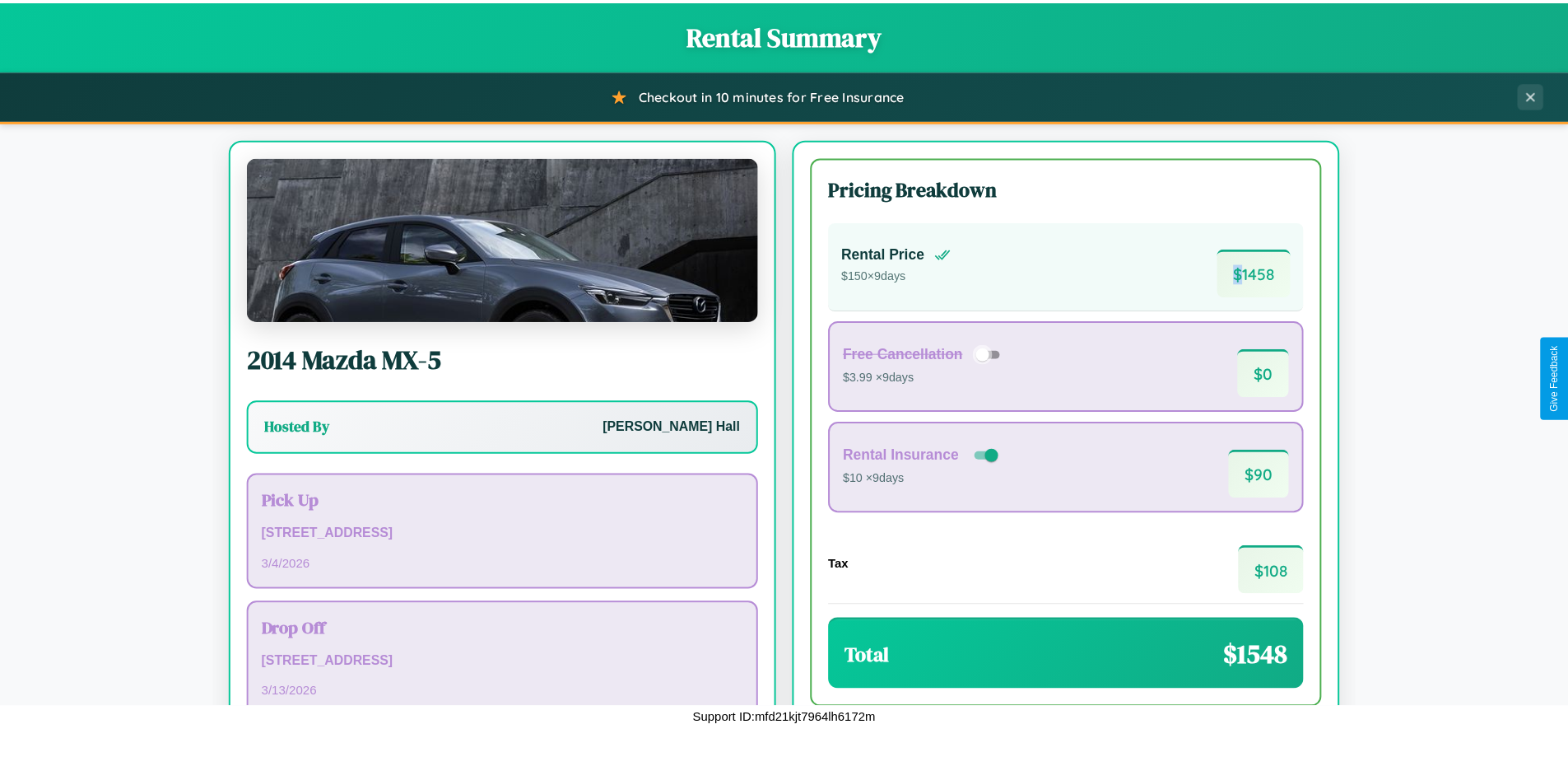
scroll to position [113, 0]
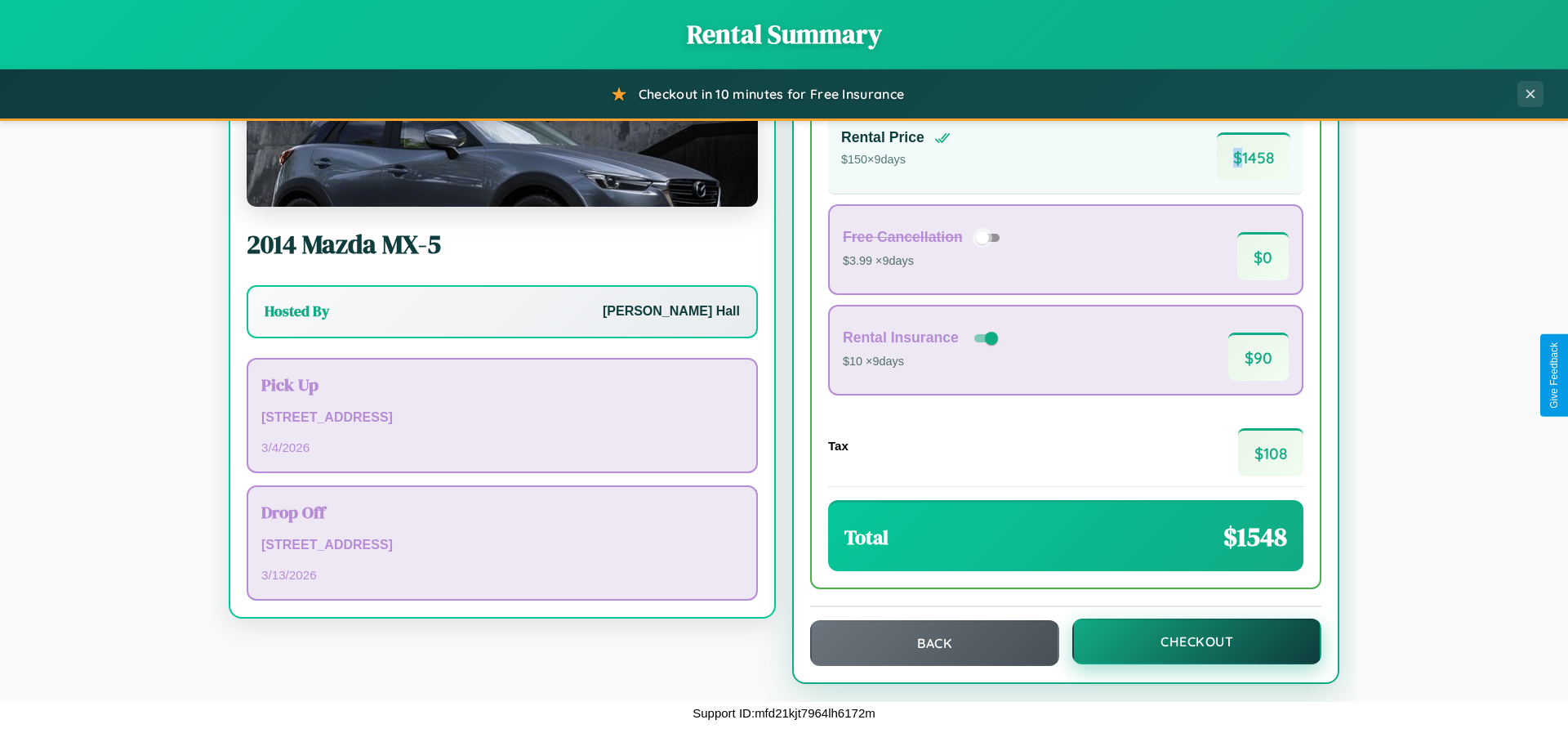
click at [1186, 641] on button "Checkout" at bounding box center [1197, 641] width 249 height 46
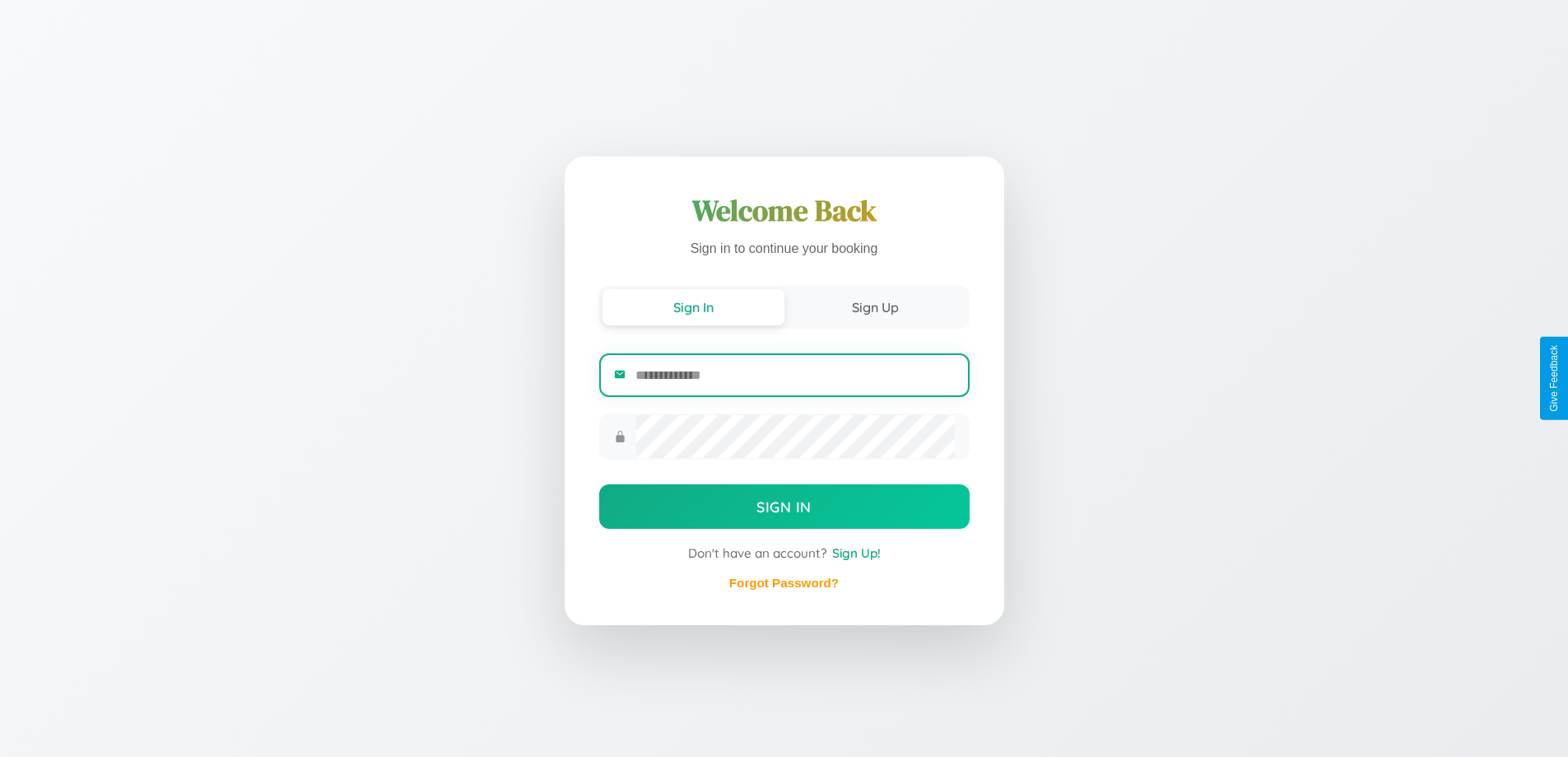
click at [795, 377] on input "email" at bounding box center [795, 375] width 319 height 40
type input "**********"
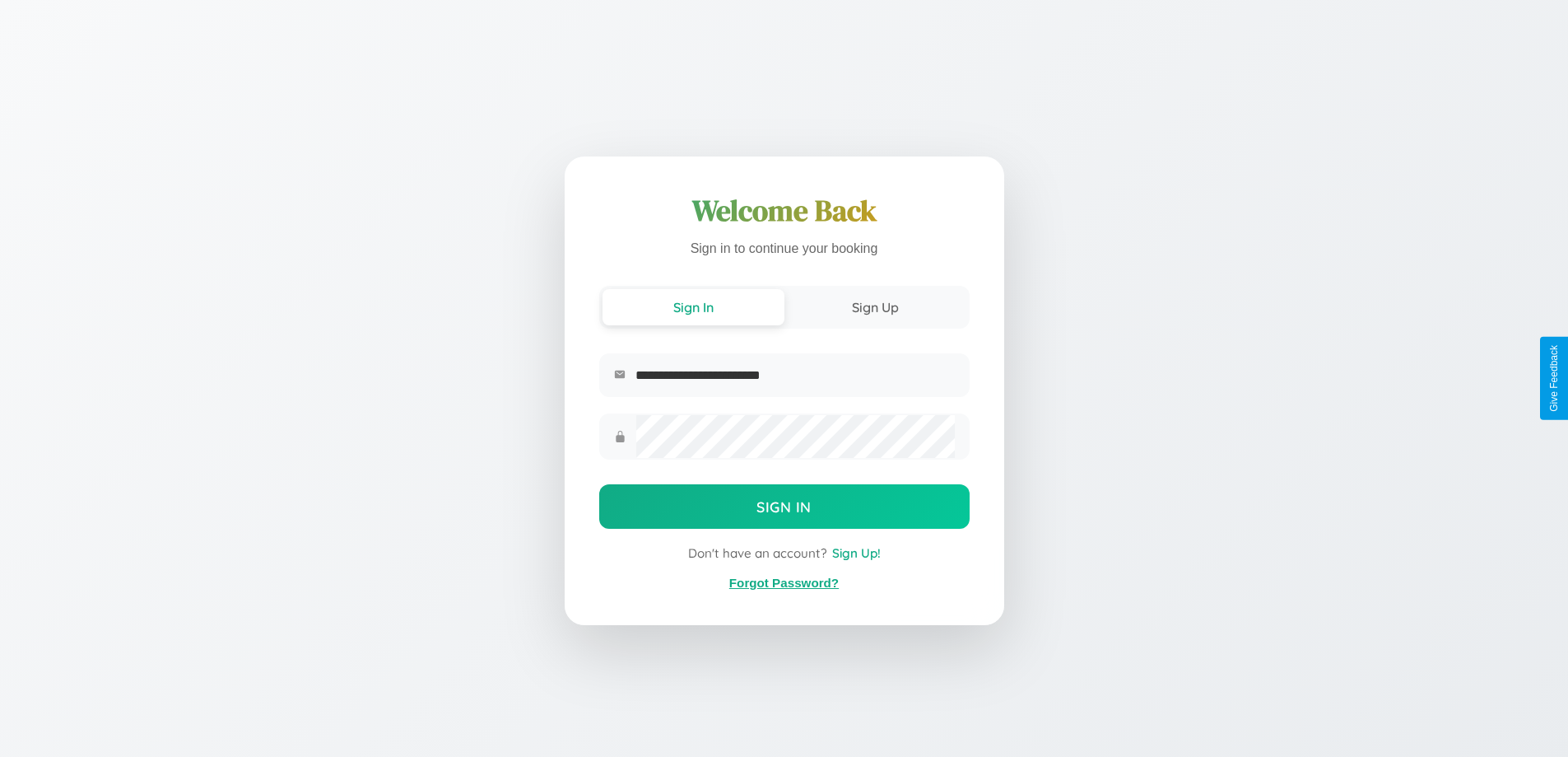
click at [784, 583] on link "Forgot Password?" at bounding box center [784, 583] width 109 height 14
